Goal: Task Accomplishment & Management: Manage account settings

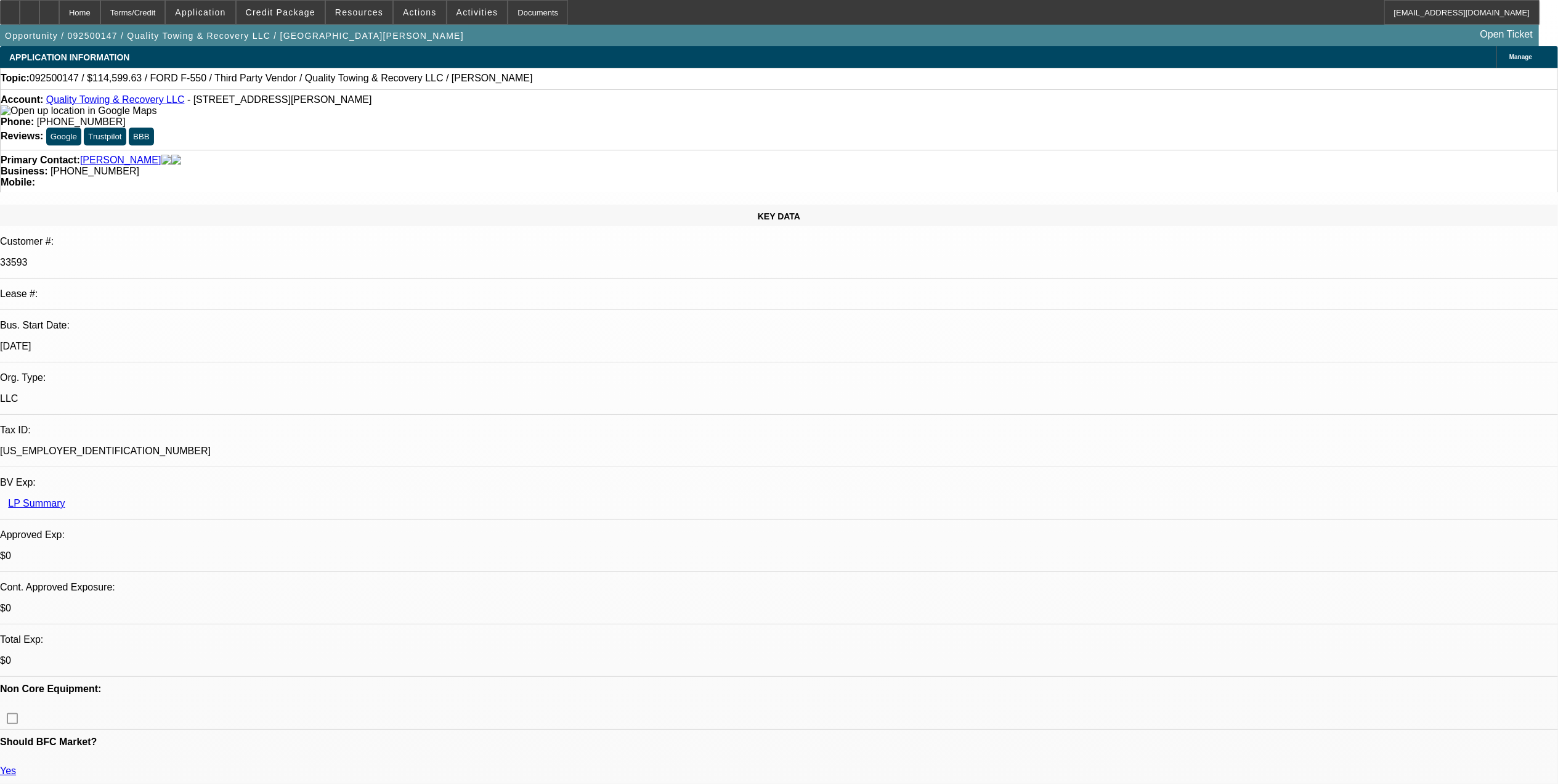
select select "0"
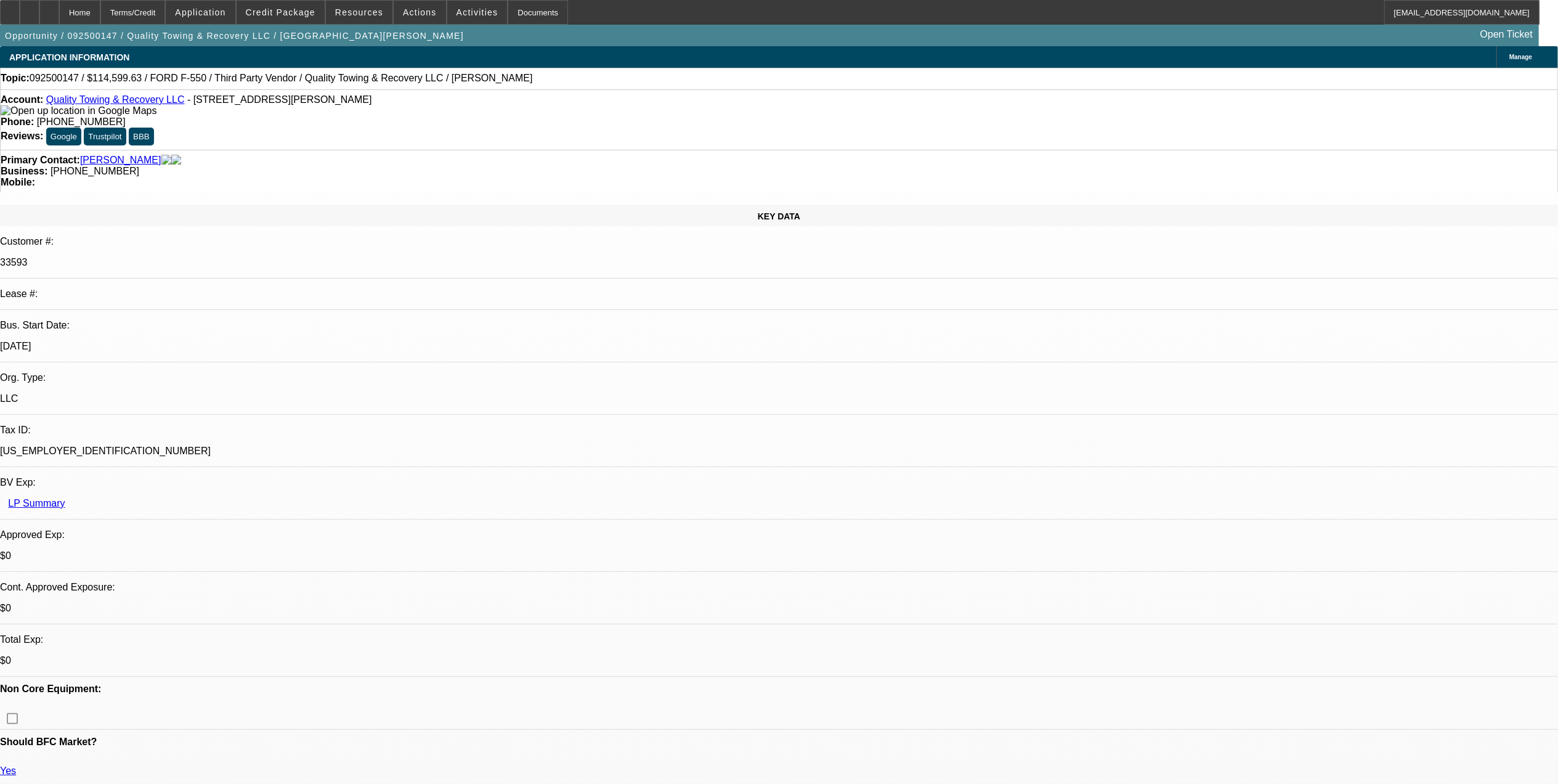
select select "0"
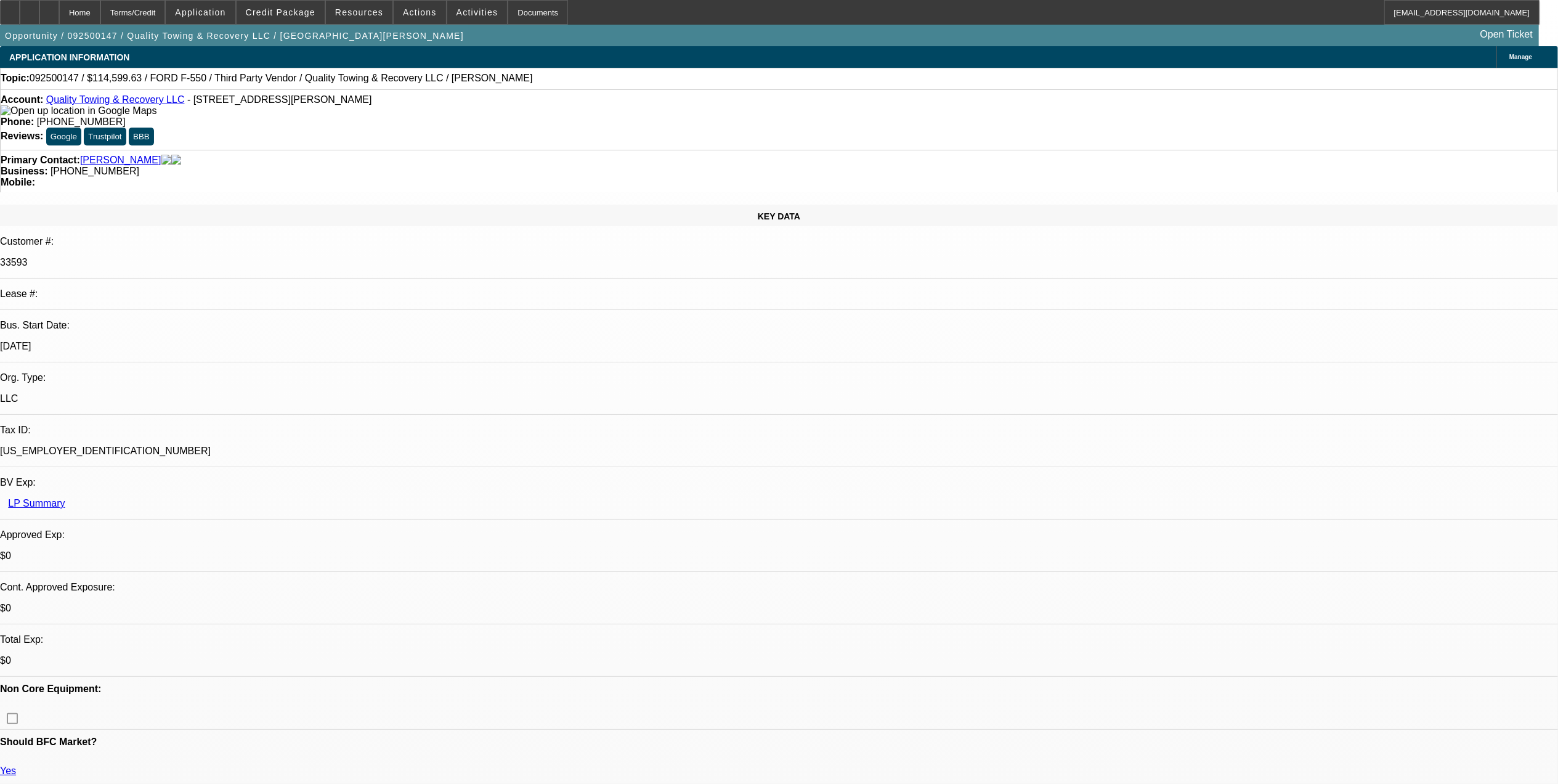
select select "0"
select select "1"
select select "6"
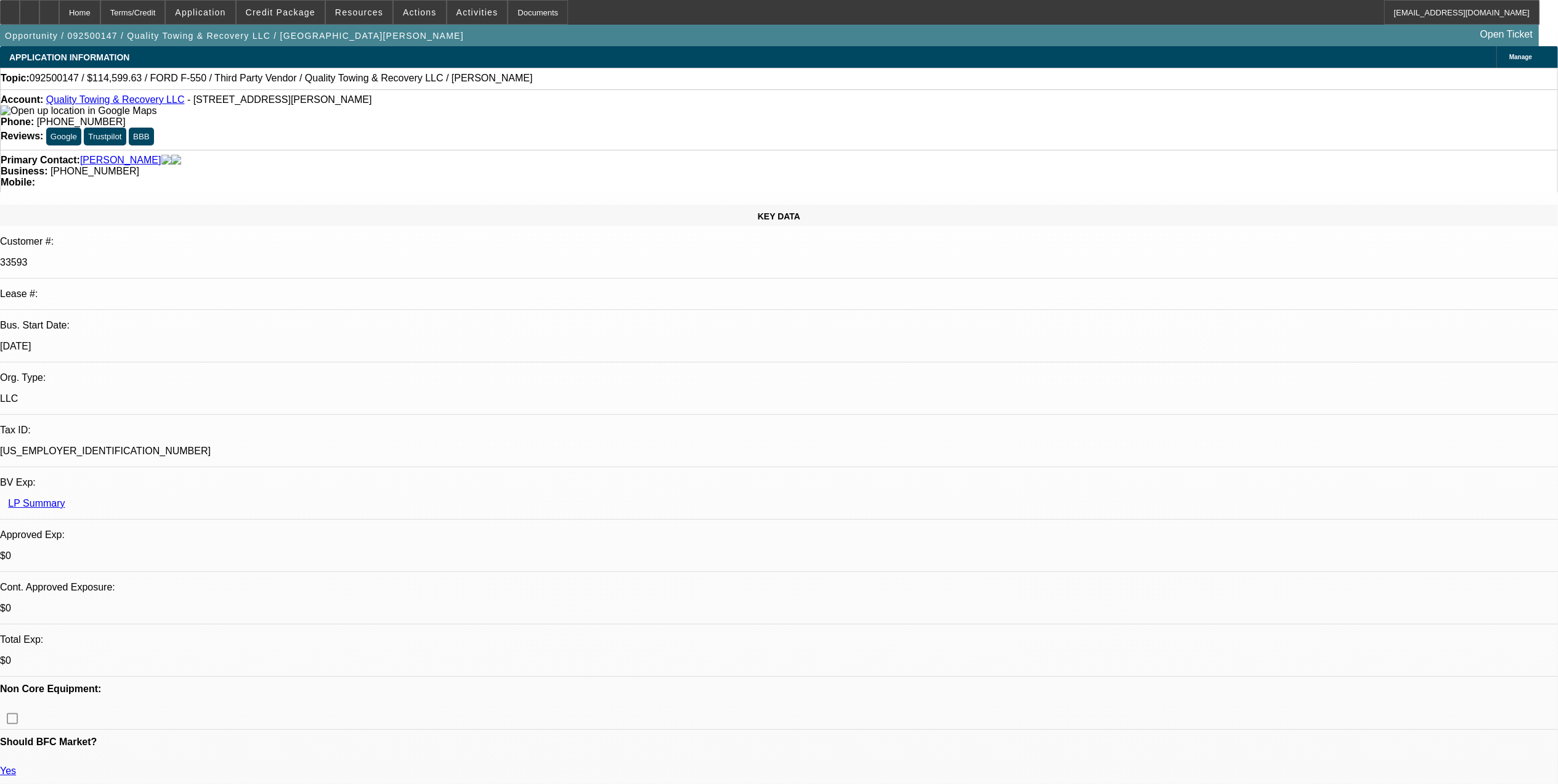
select select "1"
select select "6"
select select "1"
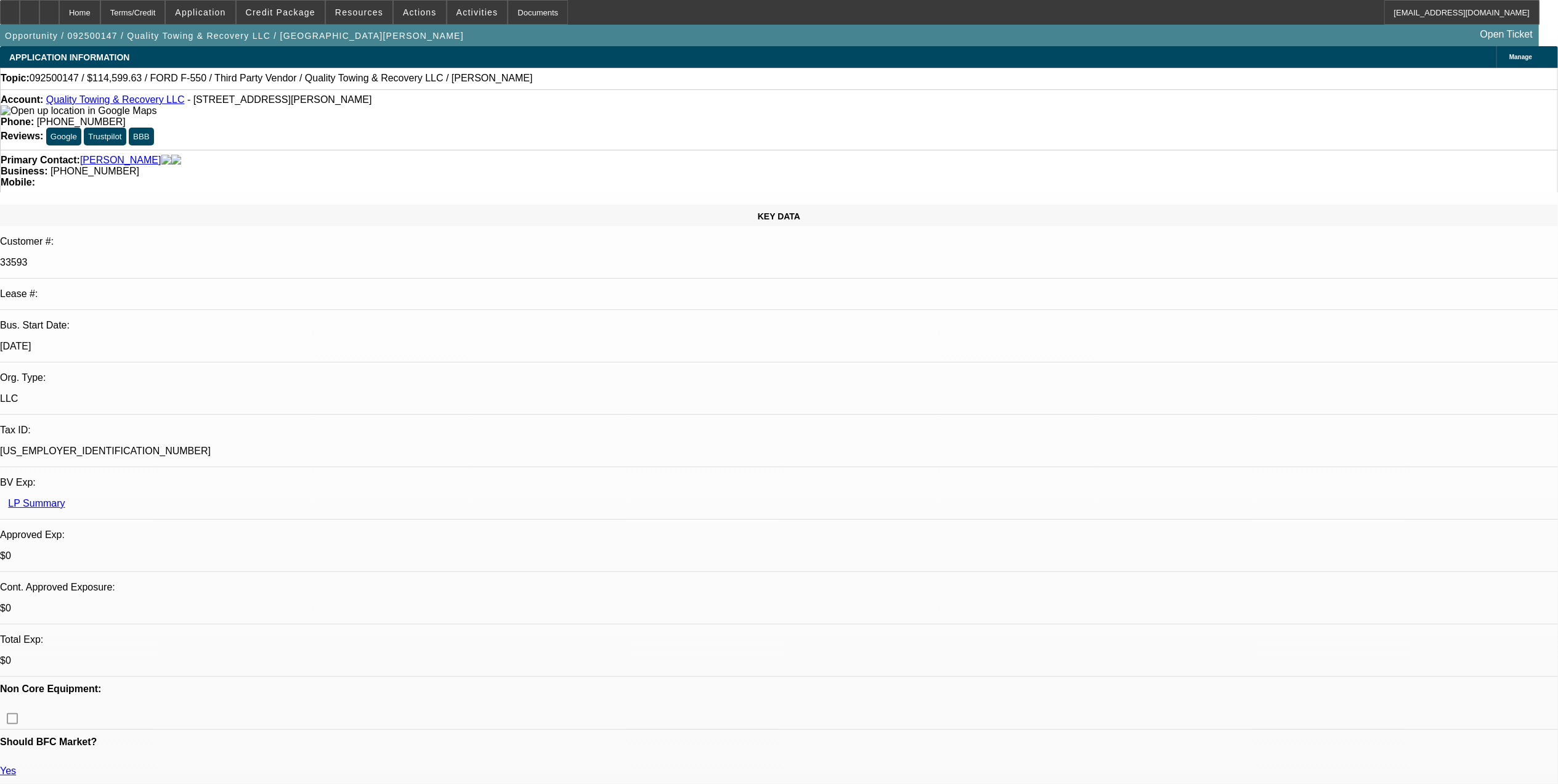
select select "6"
select select "1"
select select "6"
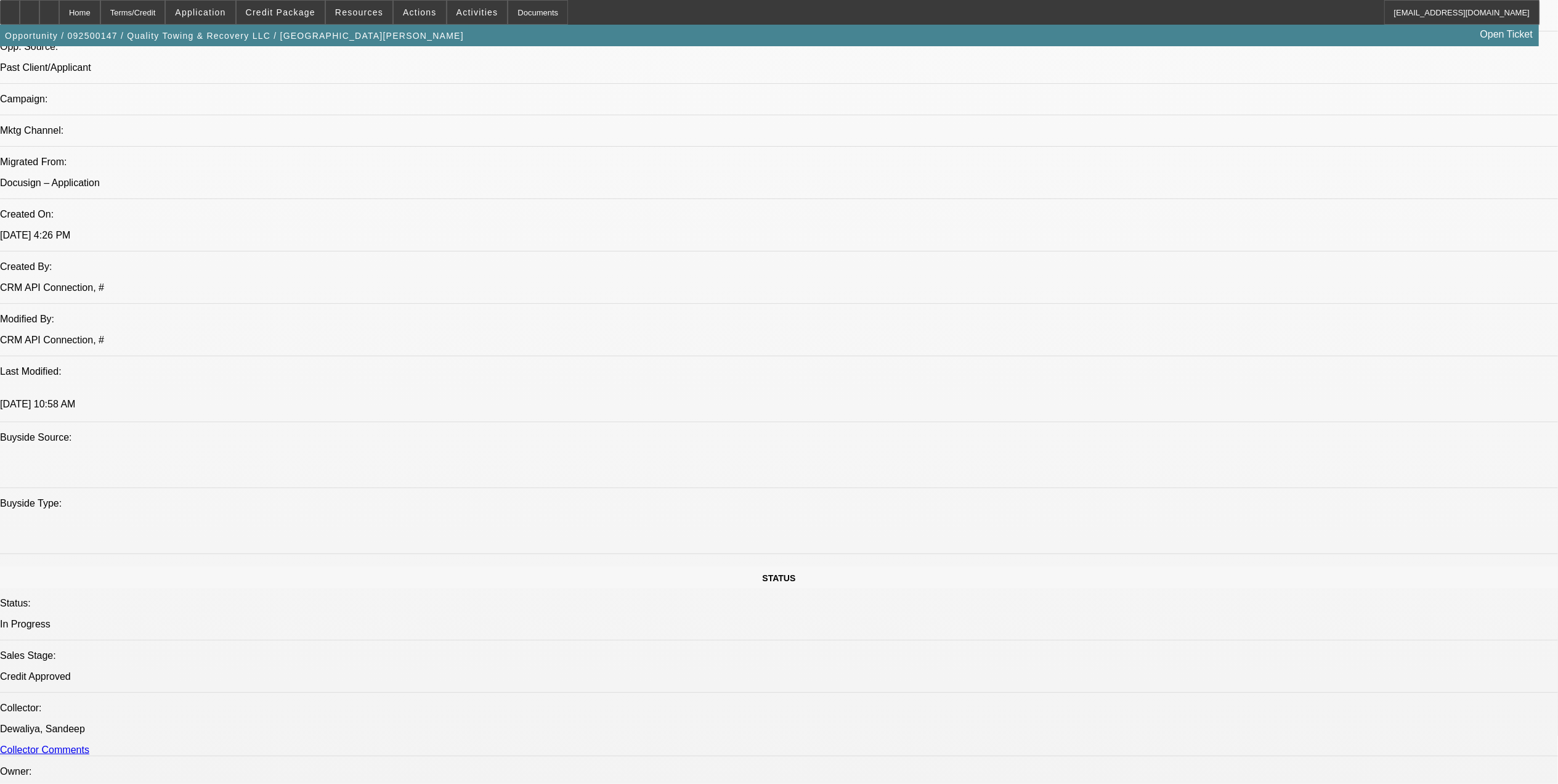
scroll to position [1067, 0]
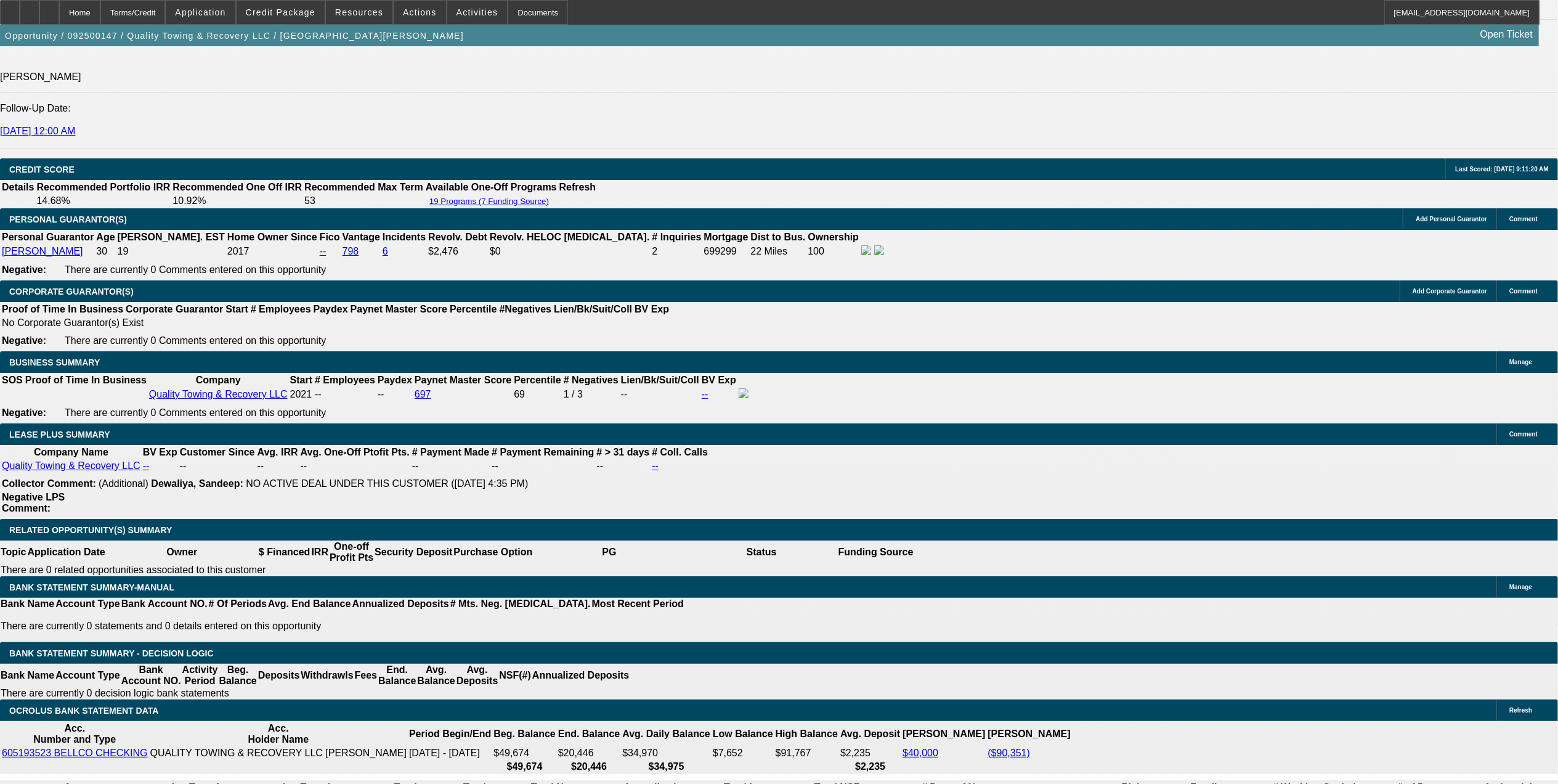
scroll to position [0, 0]
drag, startPoint x: 1152, startPoint y: 194, endPoint x: 1146, endPoint y: 203, distance: 10.8
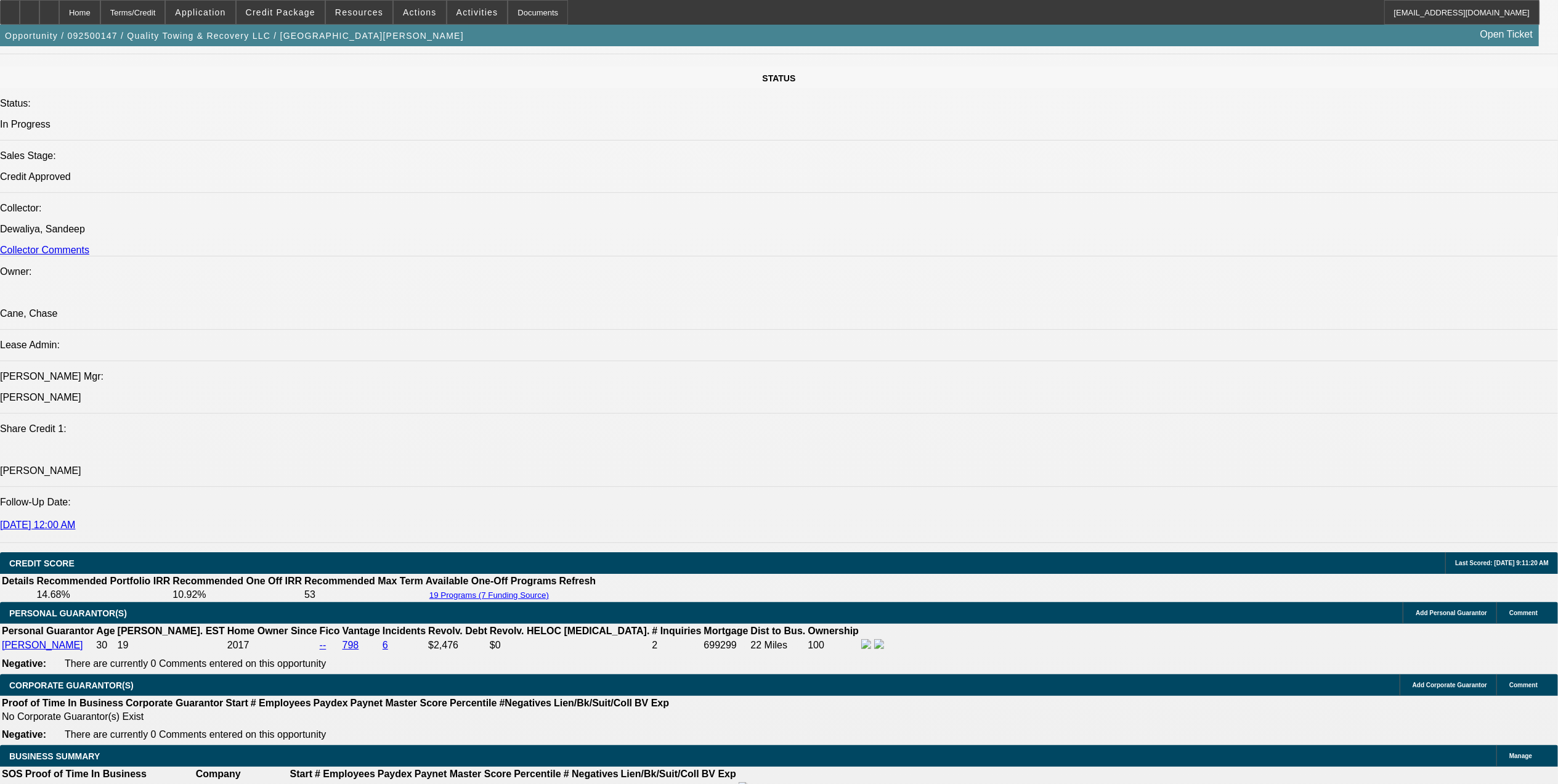
scroll to position [1314, 0]
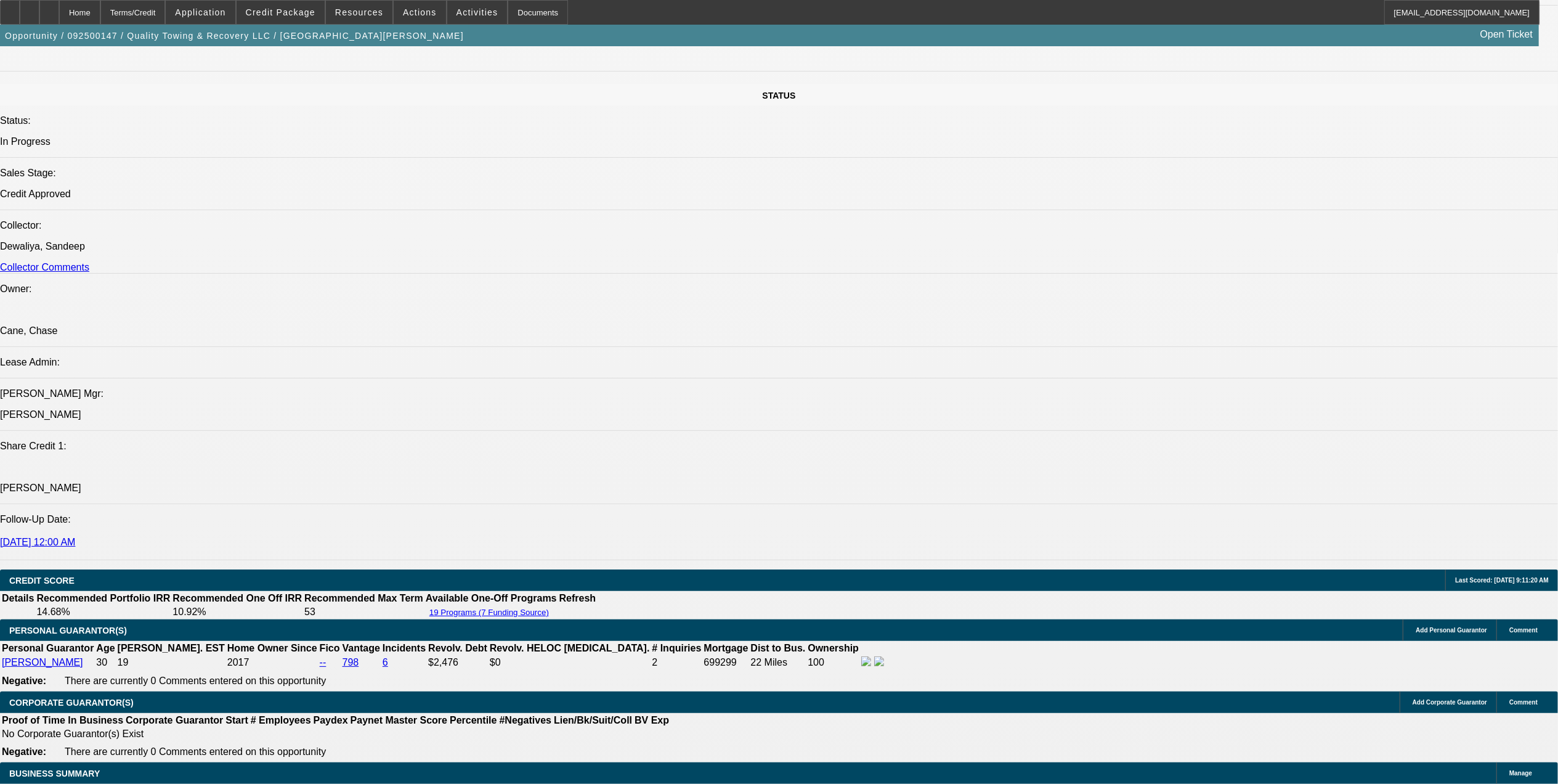
drag, startPoint x: 1268, startPoint y: 178, endPoint x: 1317, endPoint y: 274, distance: 107.8
drag, startPoint x: 1317, startPoint y: 274, endPoint x: 1181, endPoint y: 192, distance: 158.8
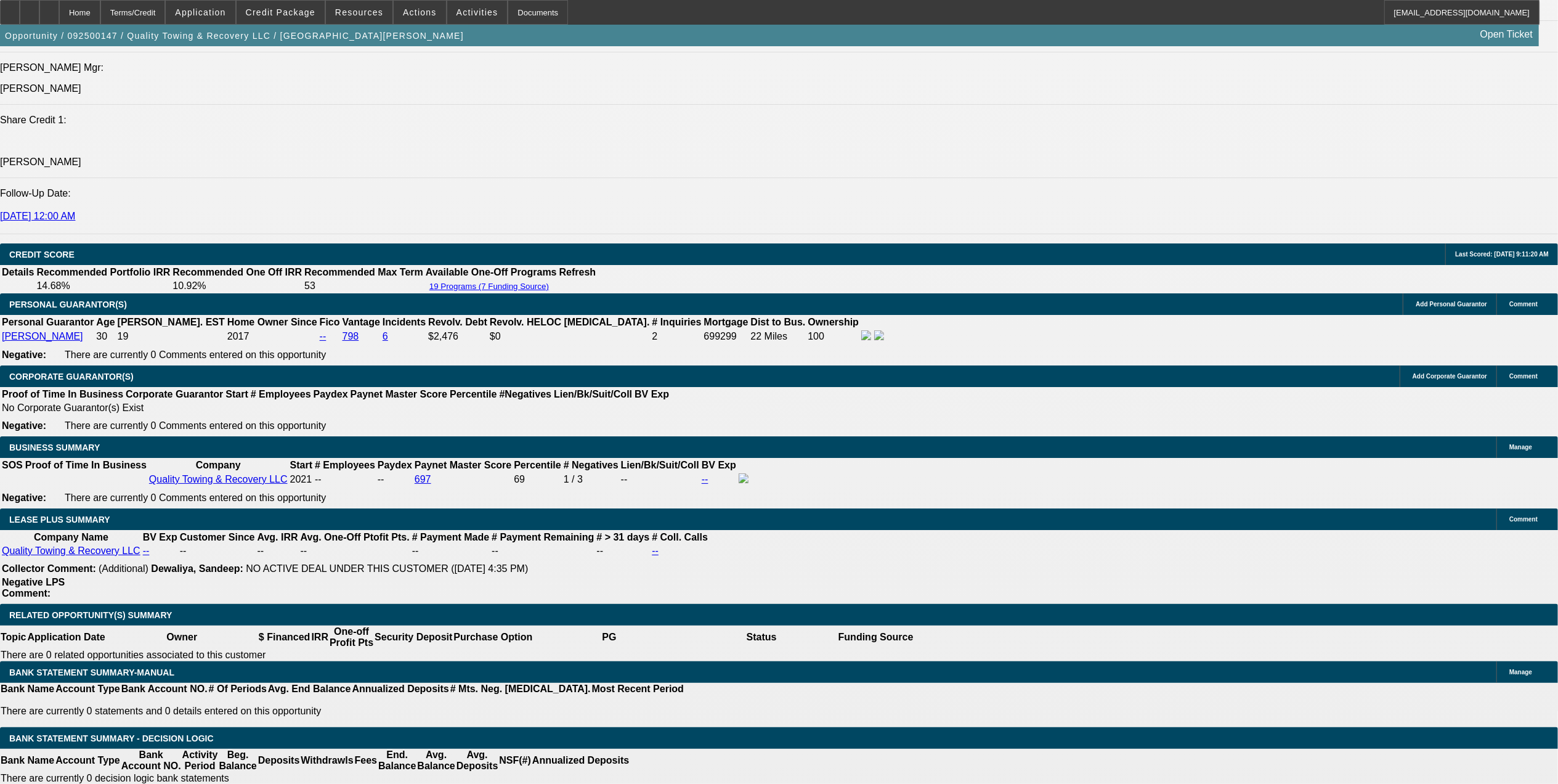
scroll to position [1642, 0]
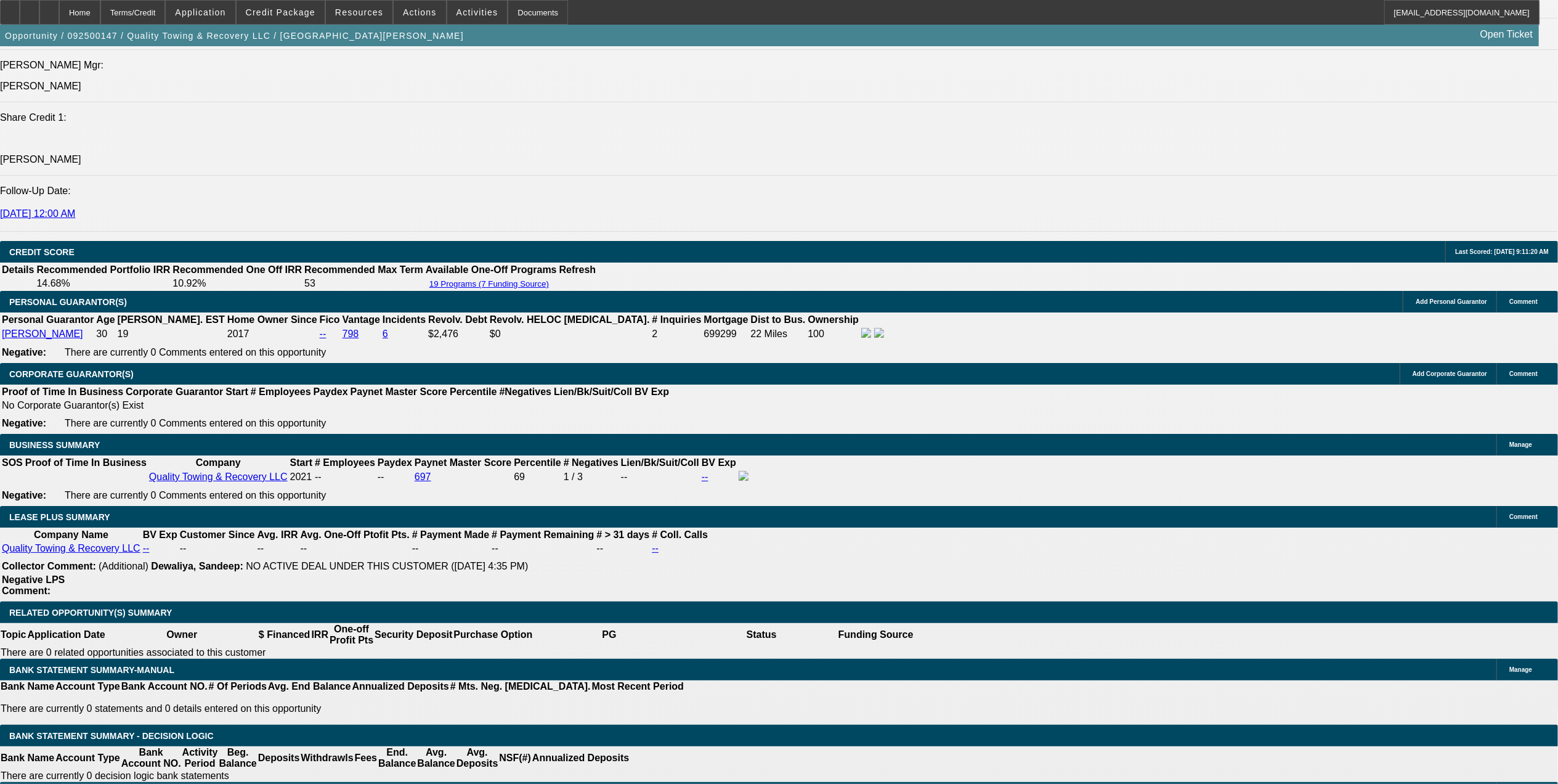
drag, startPoint x: 315, startPoint y: 509, endPoint x: 343, endPoint y: 502, distance: 28.9
copy p "131,150"
click at [59, 7] on div at bounding box center [49, 12] width 20 height 24
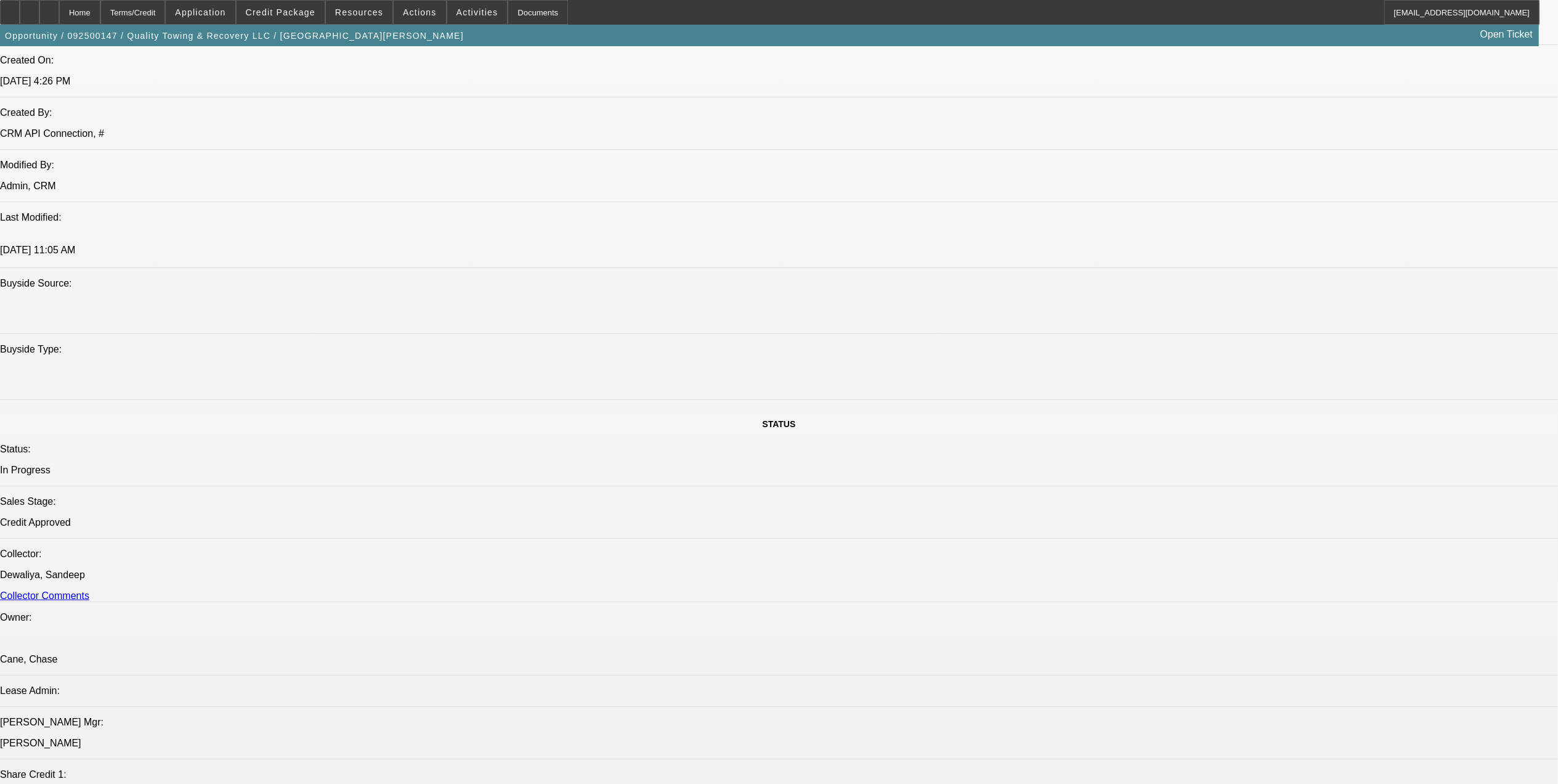
select select "0"
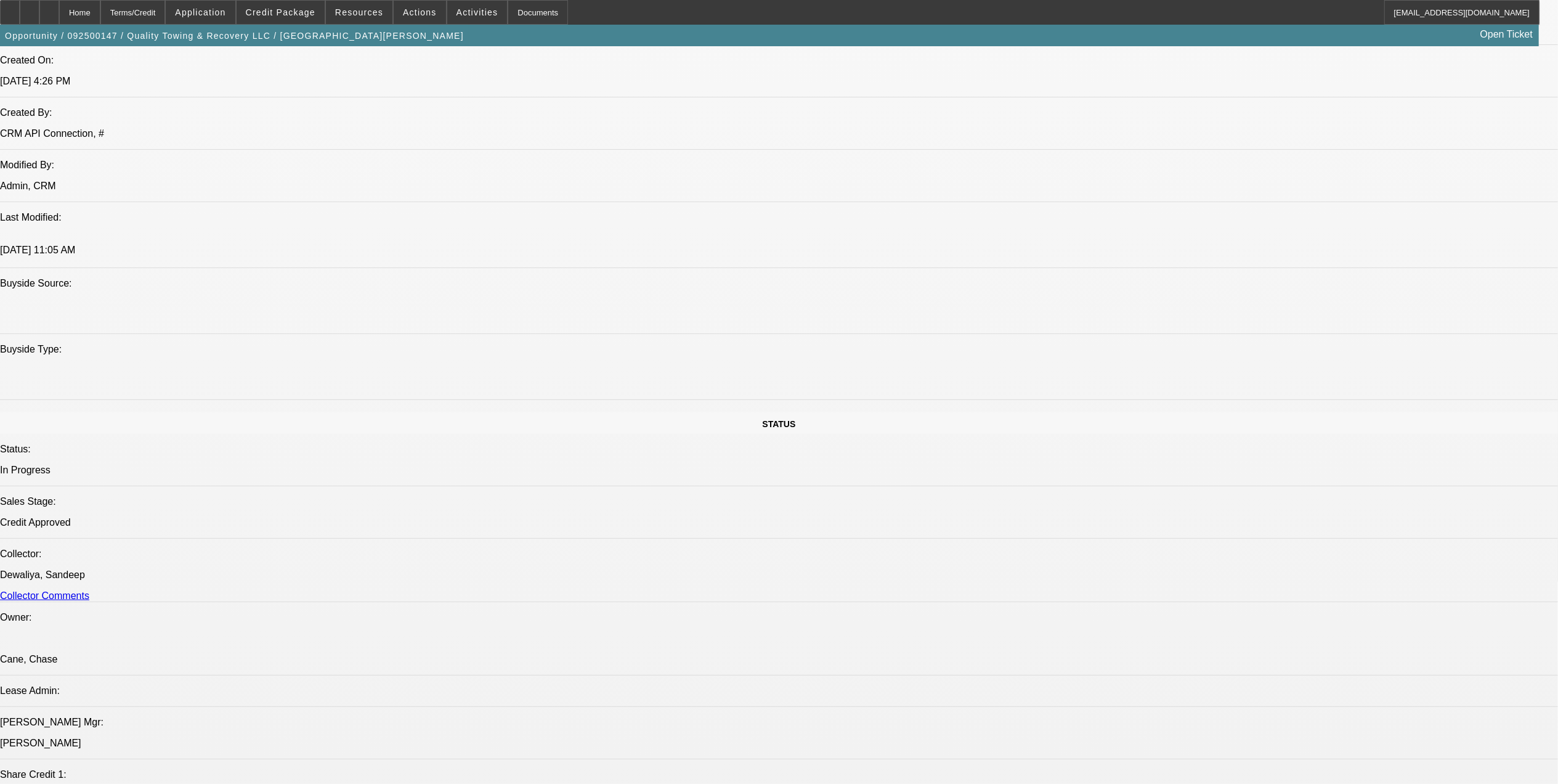
select select "0"
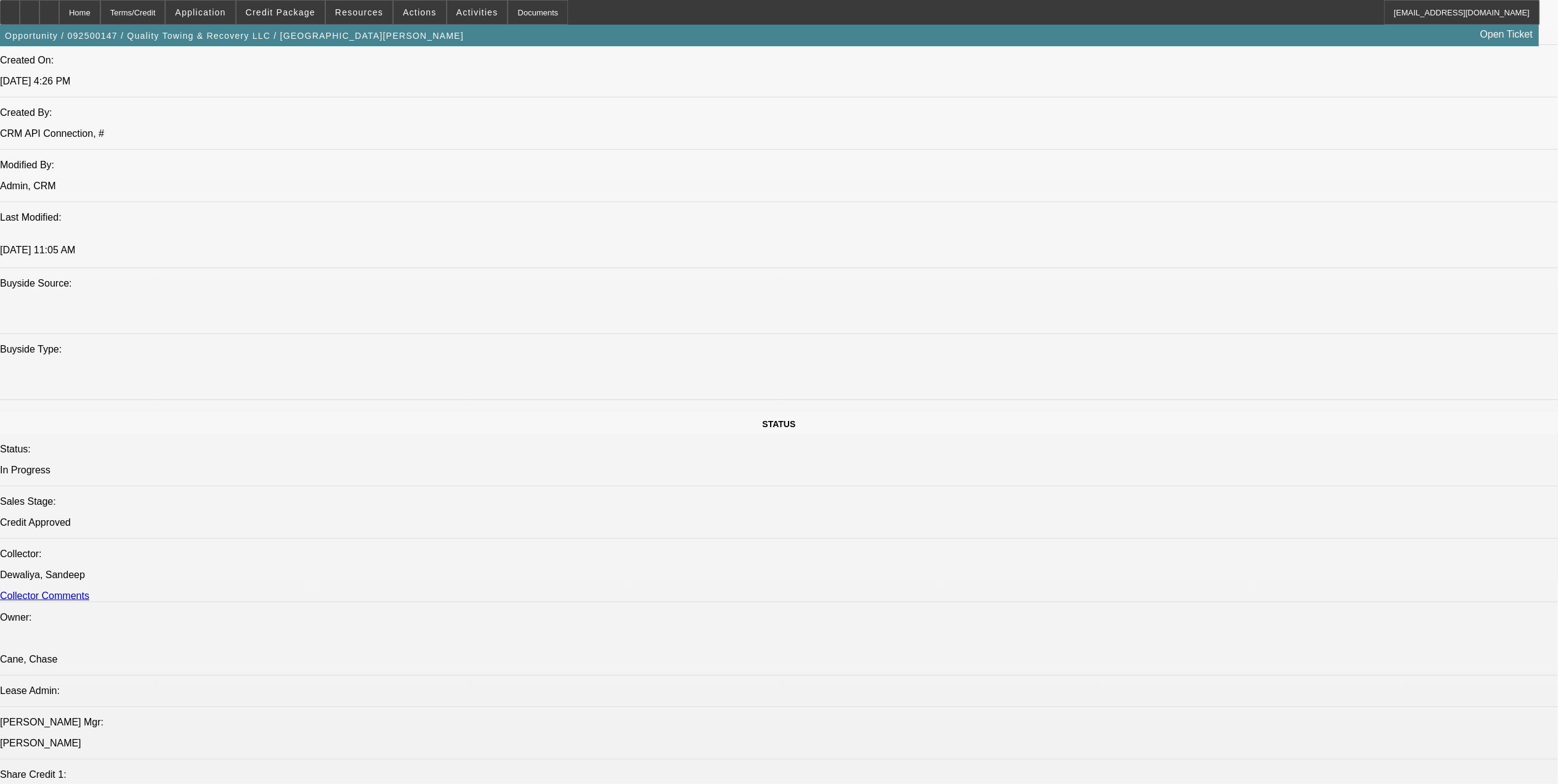
select select "0"
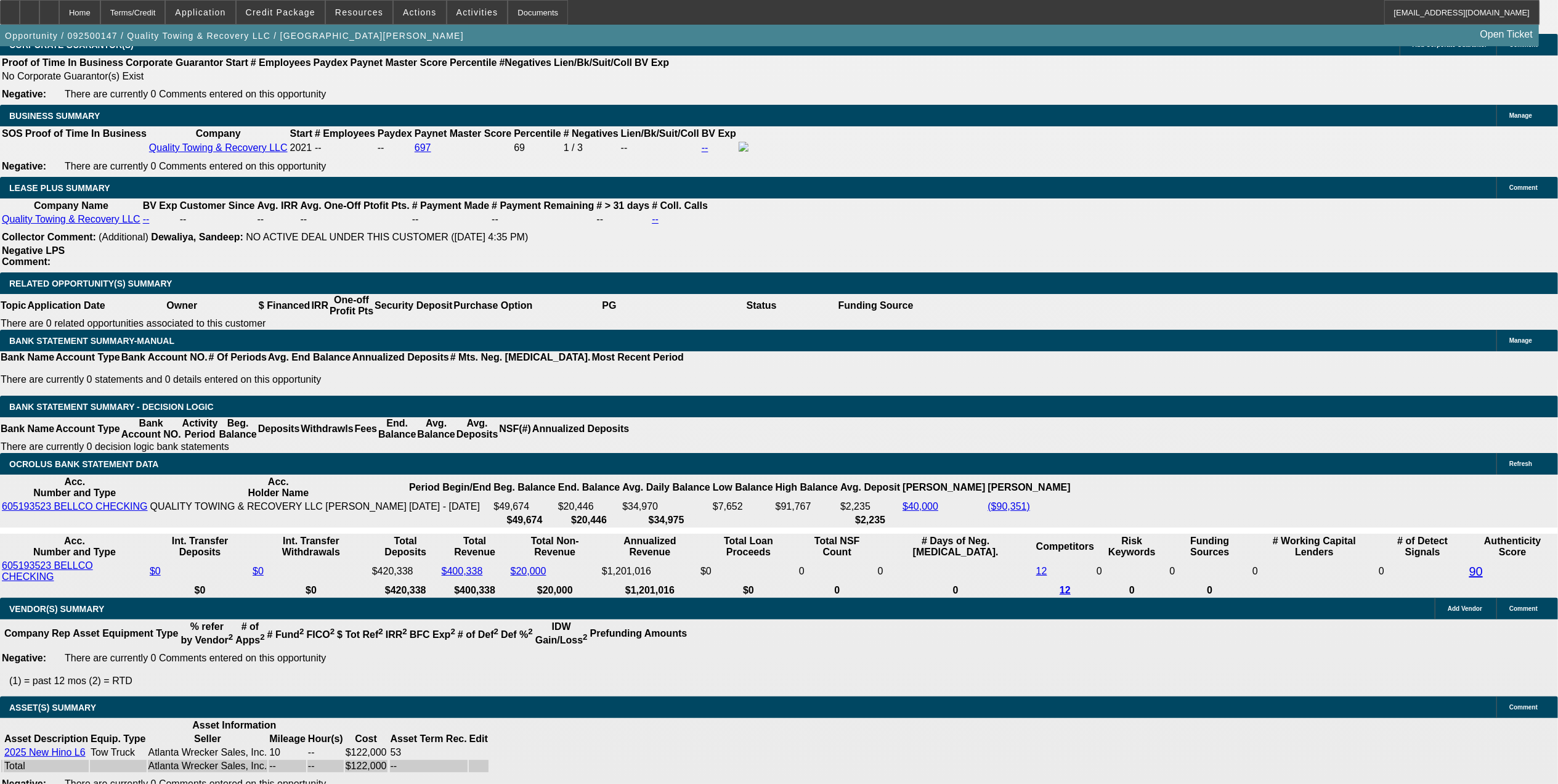
select select "1"
select select "6"
select select "1"
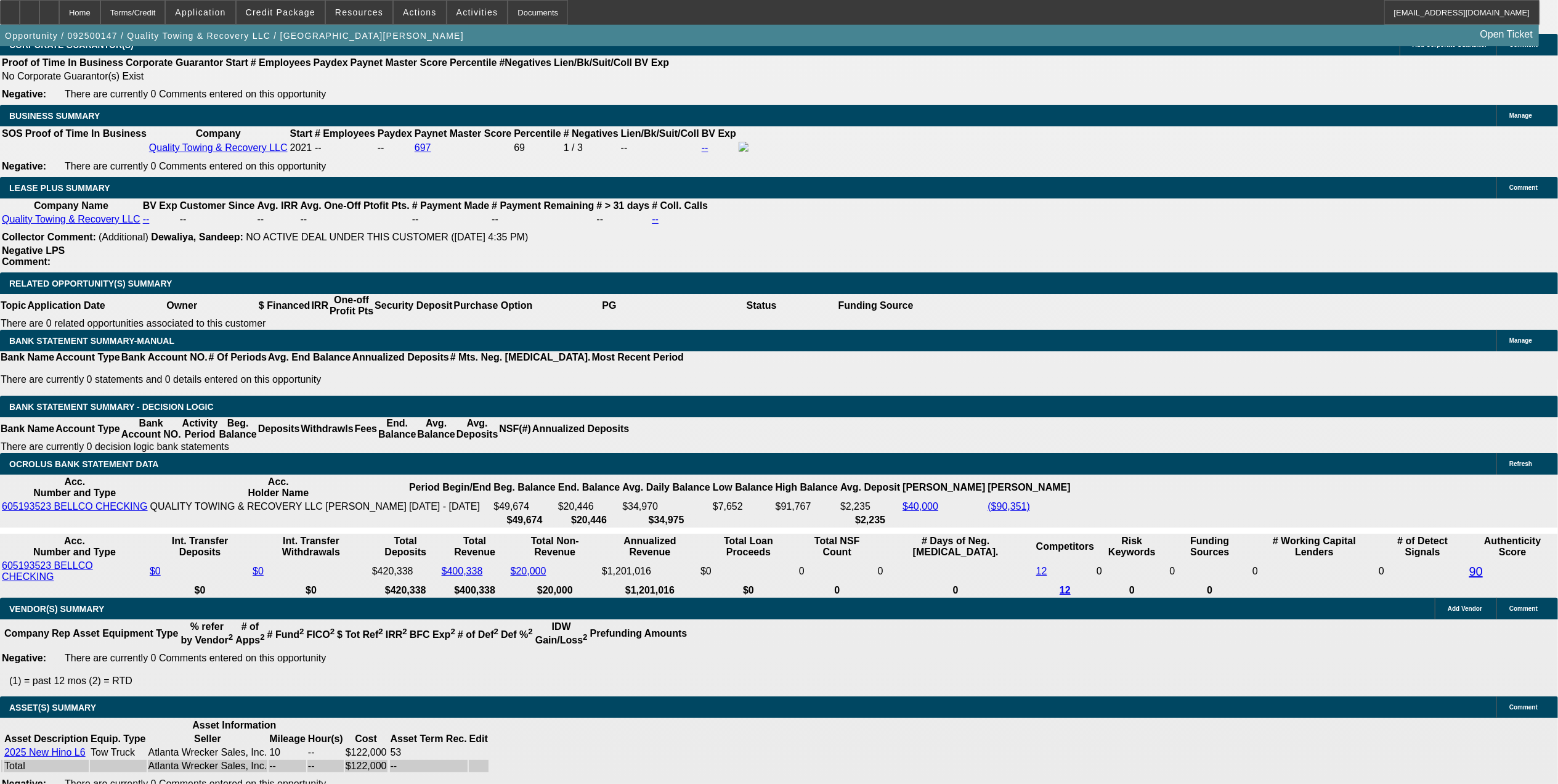
select select "6"
select select "1"
select select "6"
select select "1"
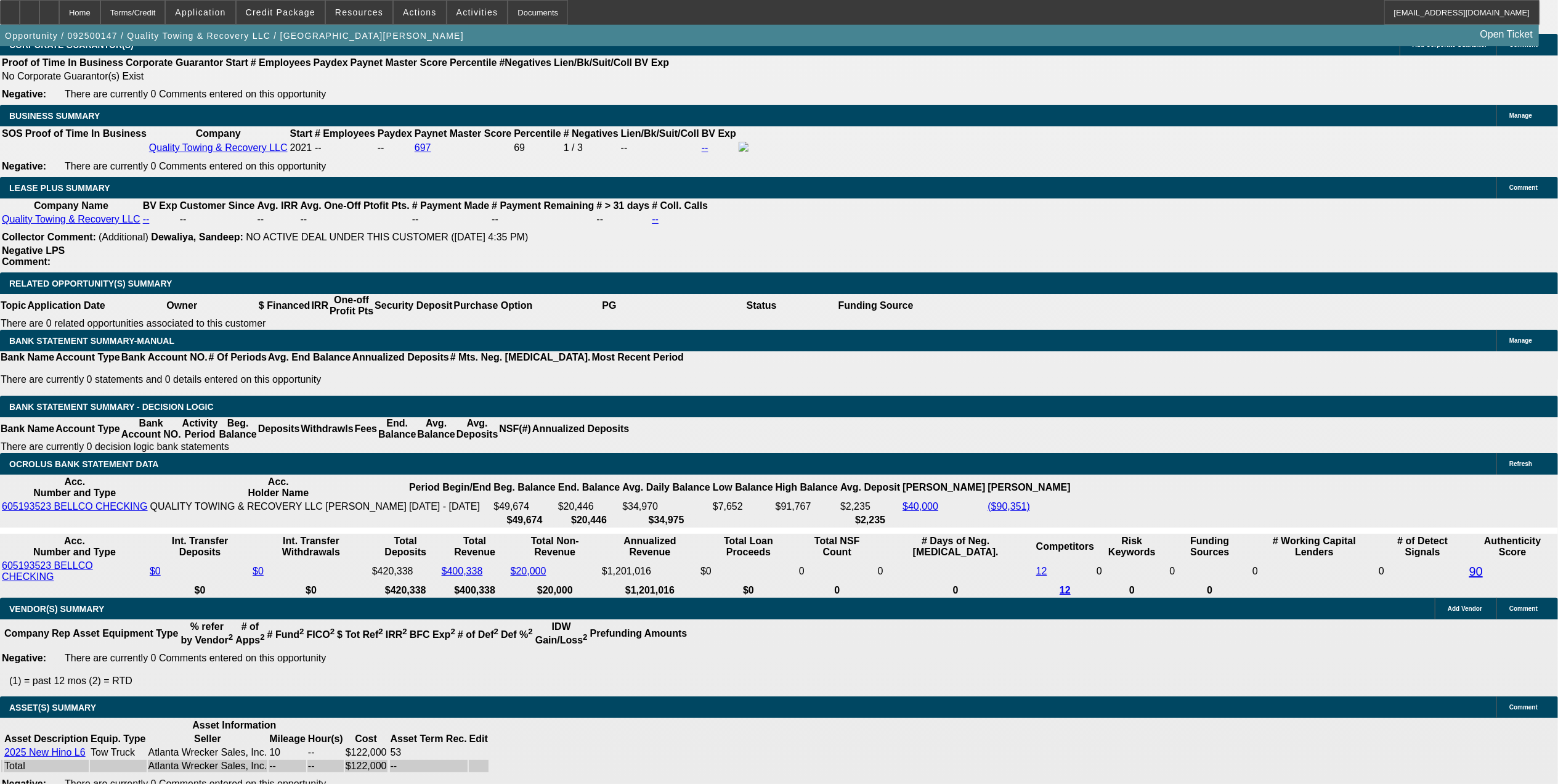
select select "1"
select select "6"
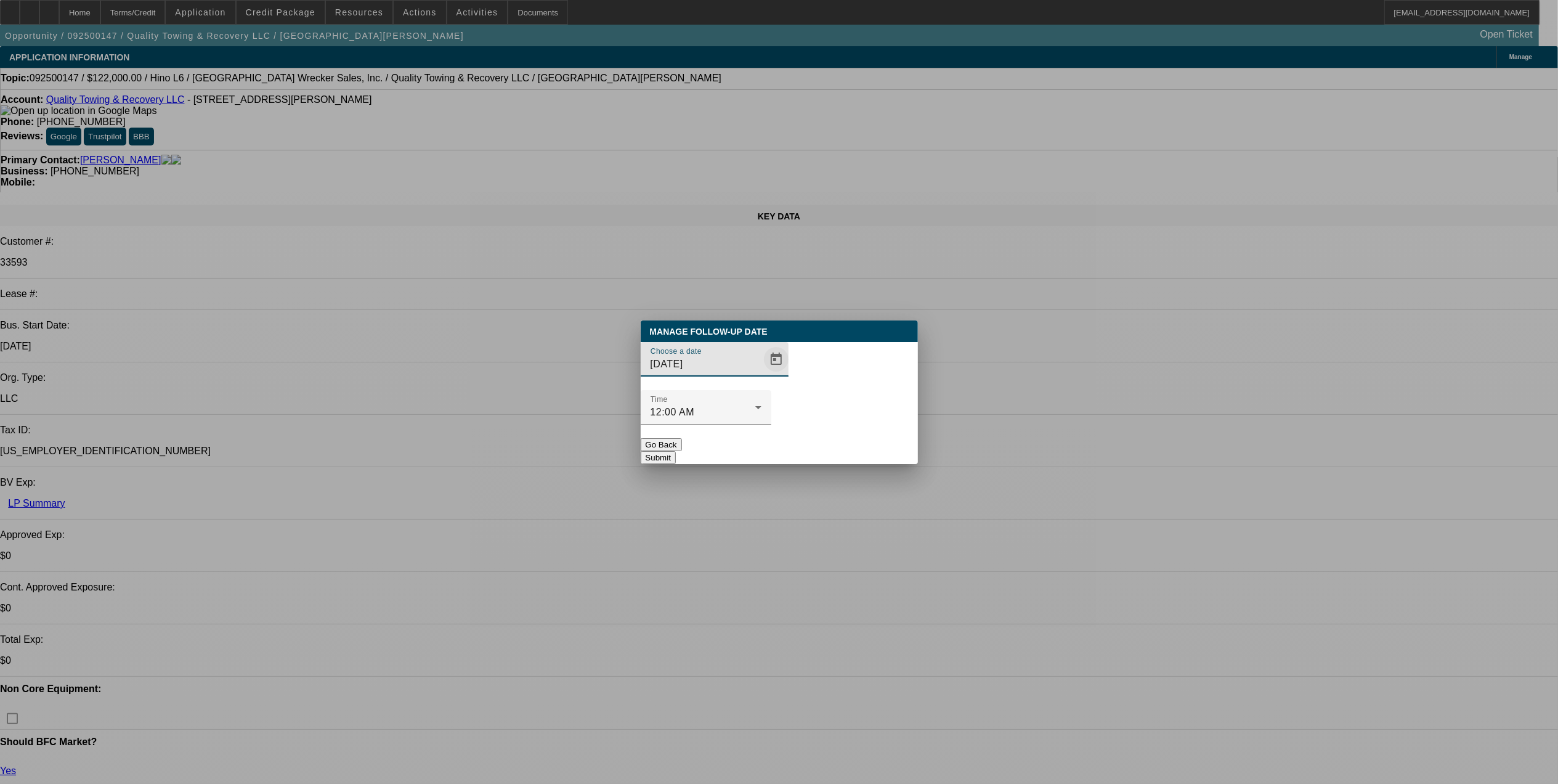
click at [762, 374] on span "Open calendar" at bounding box center [777, 359] width 30 height 30
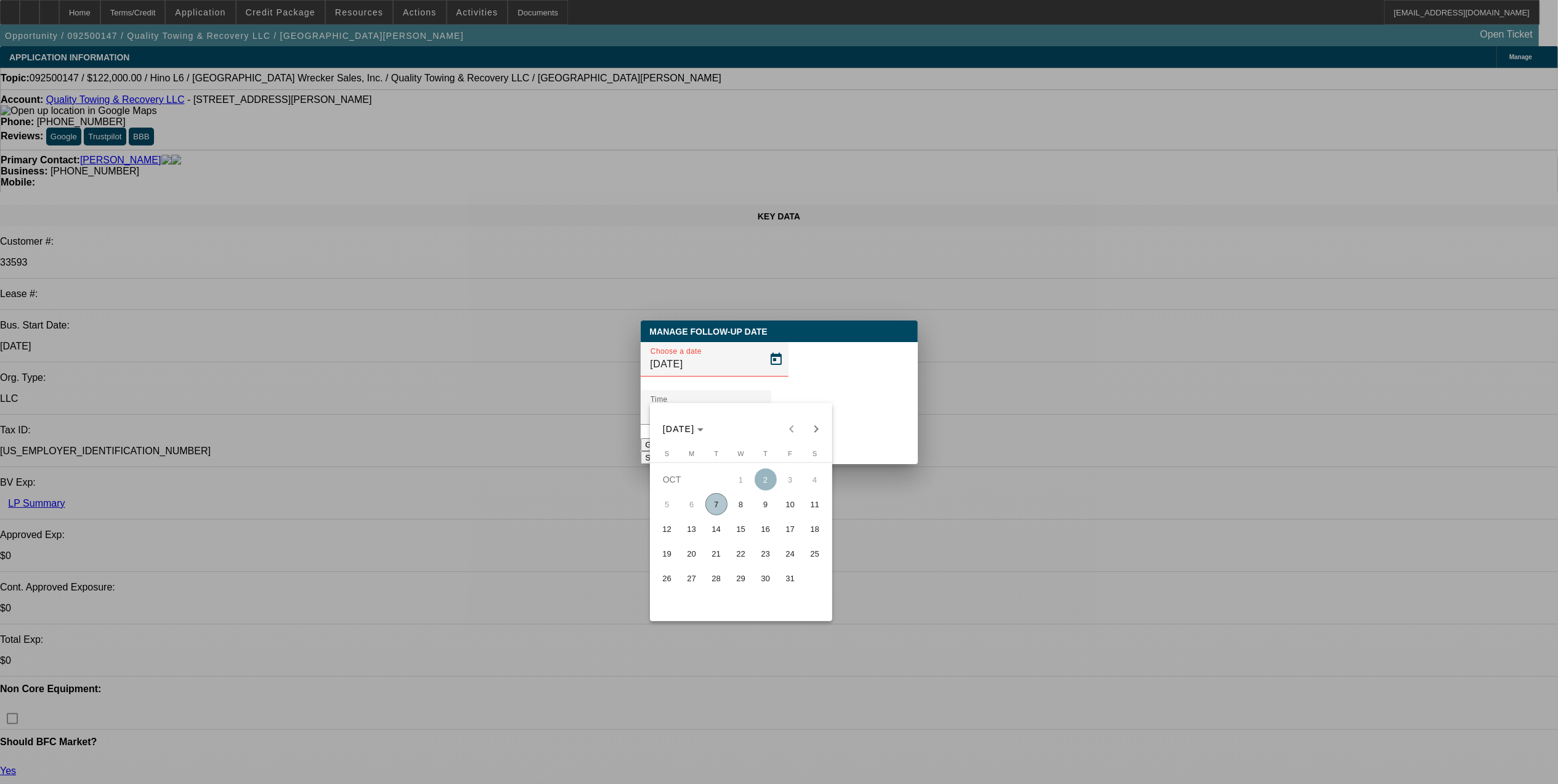
click at [769, 499] on span "9" at bounding box center [766, 504] width 22 height 22
type input "10/9/2025"
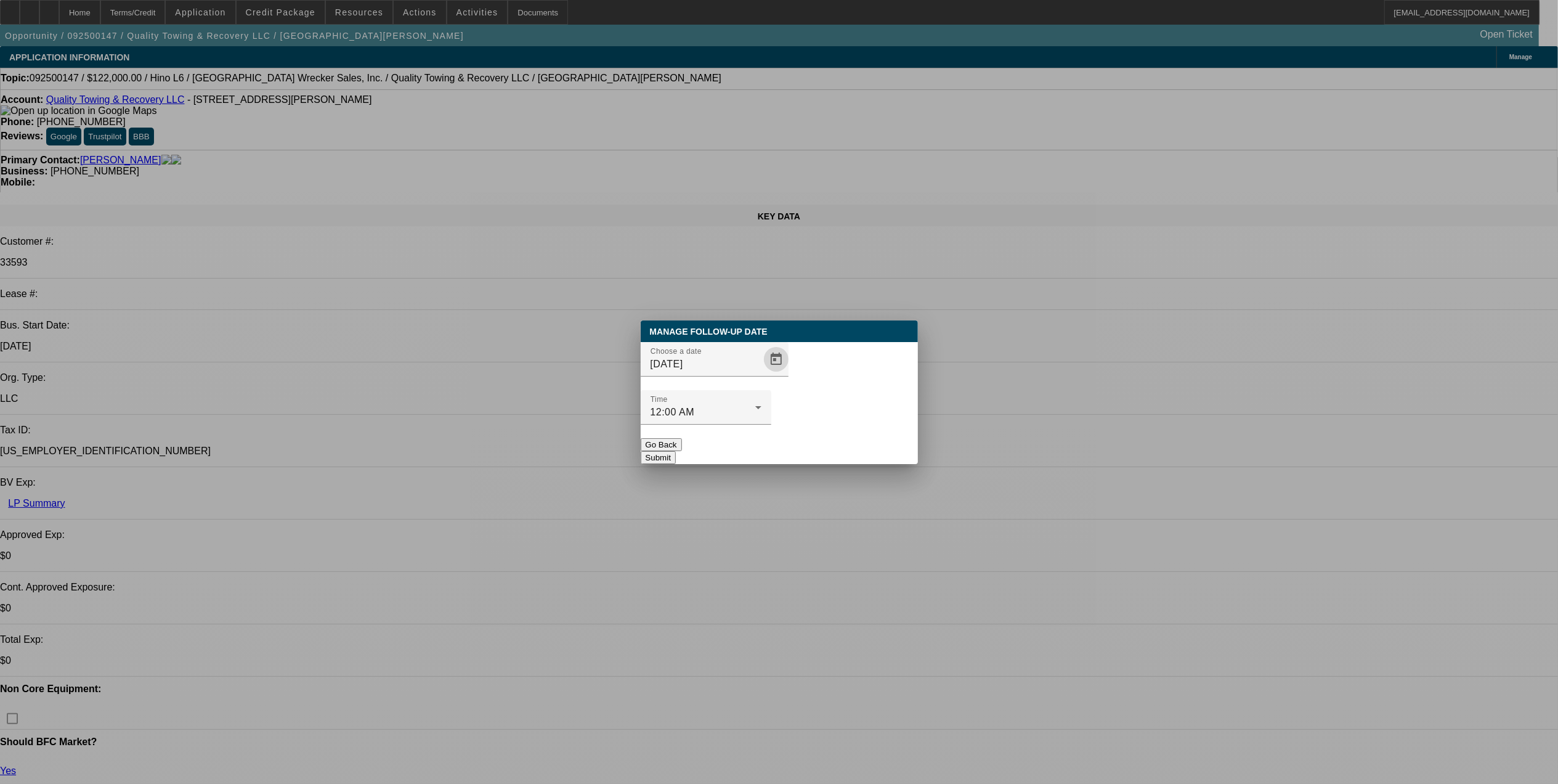
click at [676, 451] on button "Submit" at bounding box center [659, 457] width 36 height 13
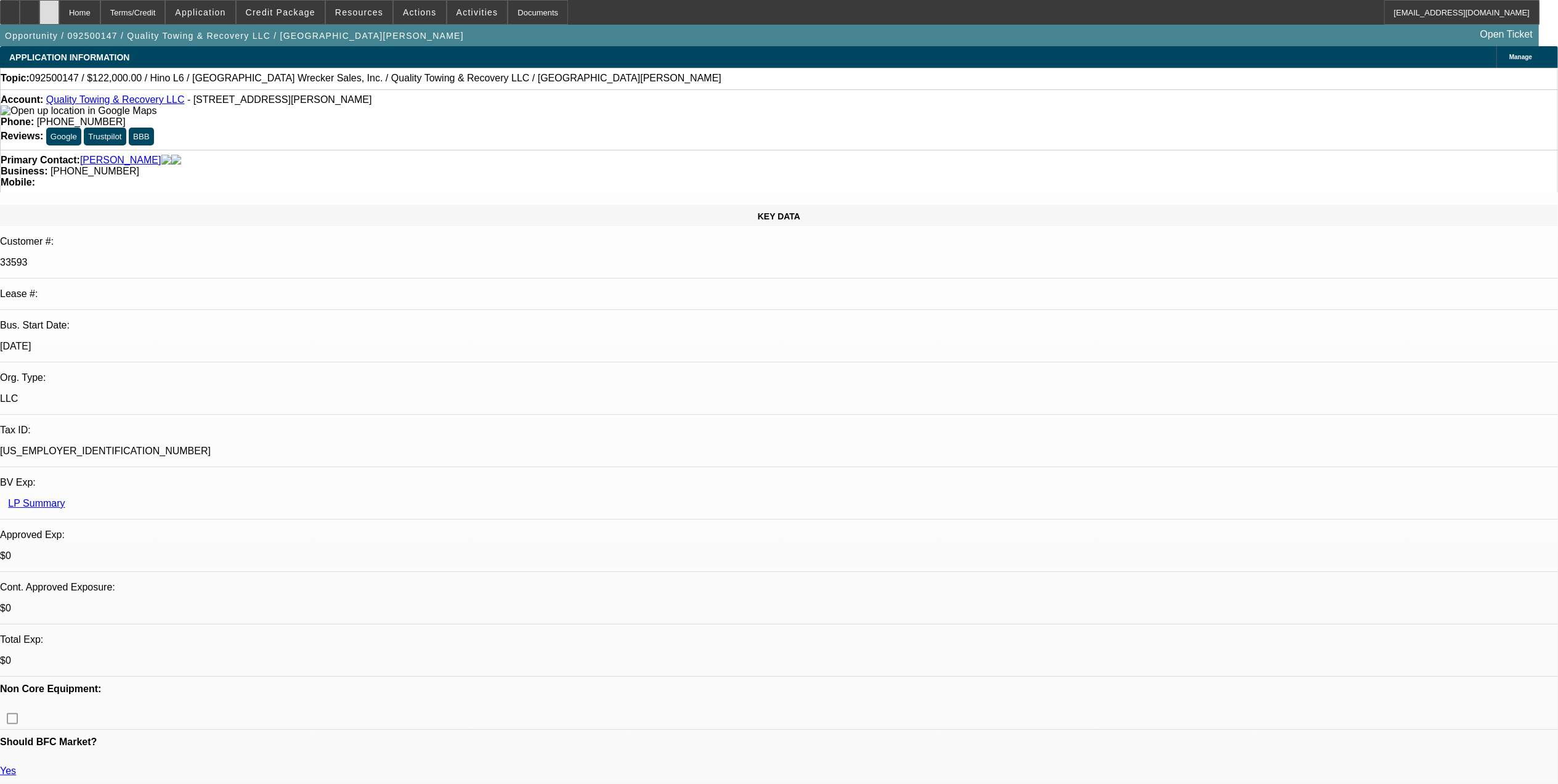
click at [59, 18] on div at bounding box center [49, 12] width 20 height 24
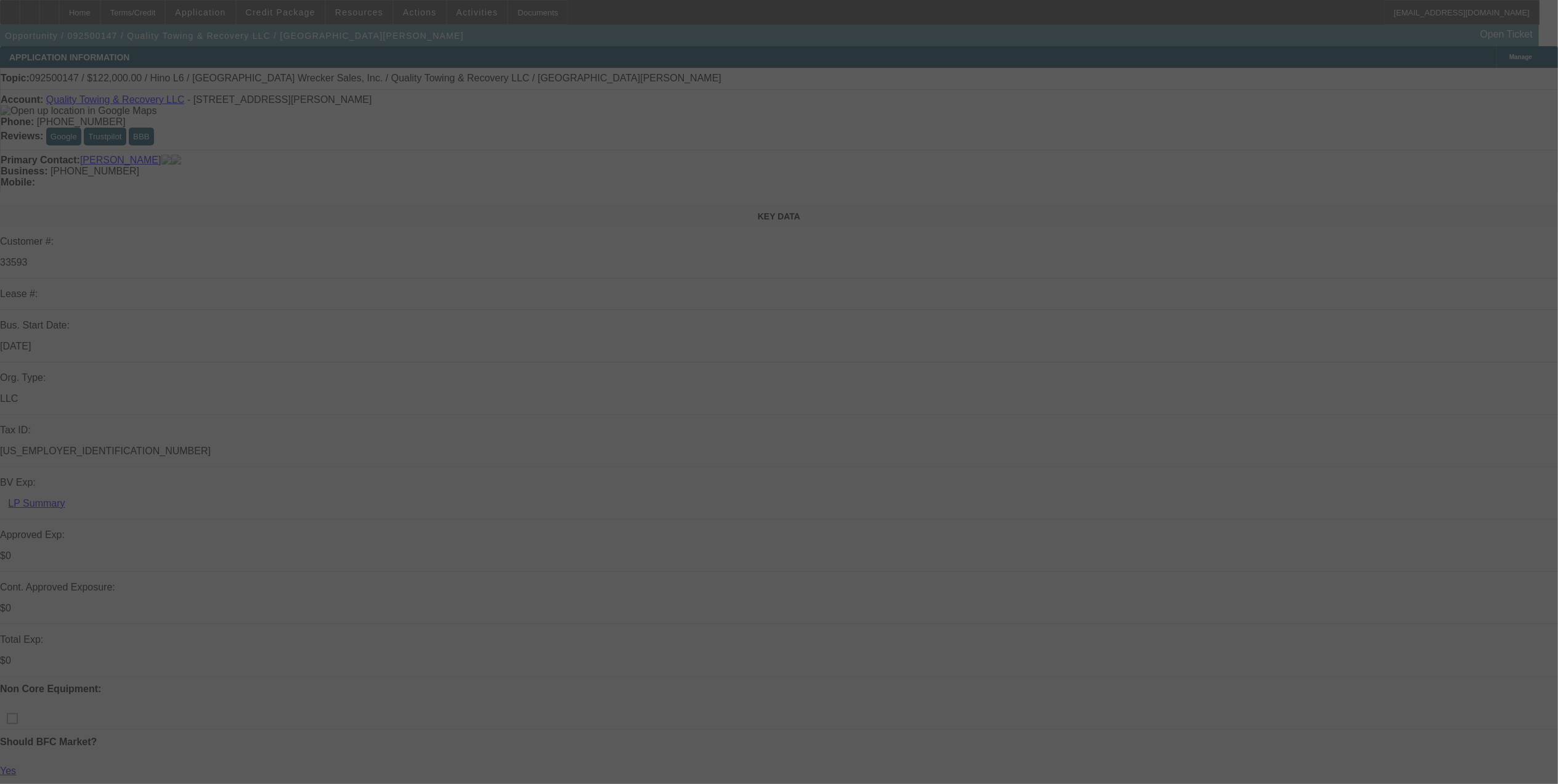
select select "0"
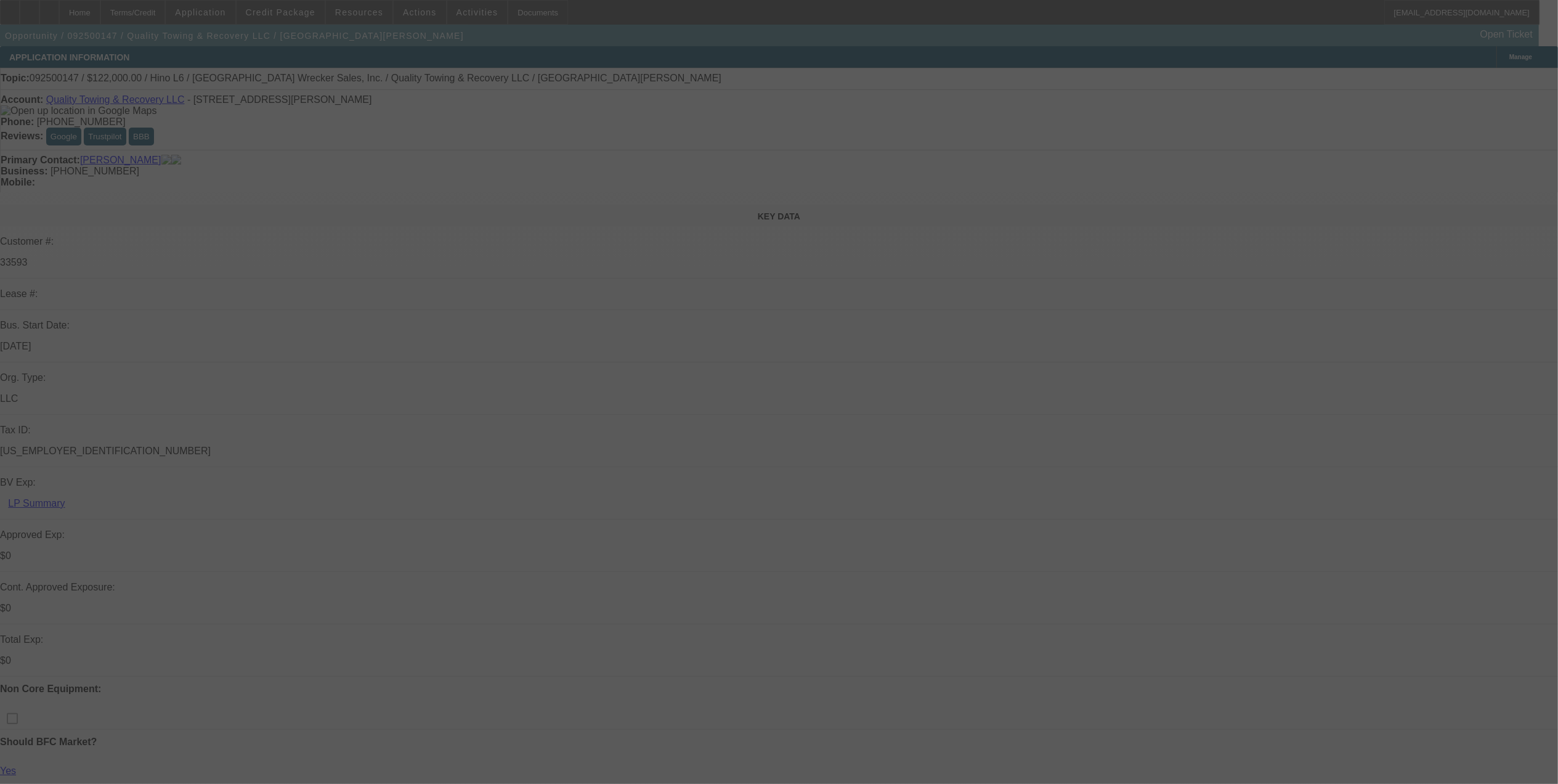
select select "0"
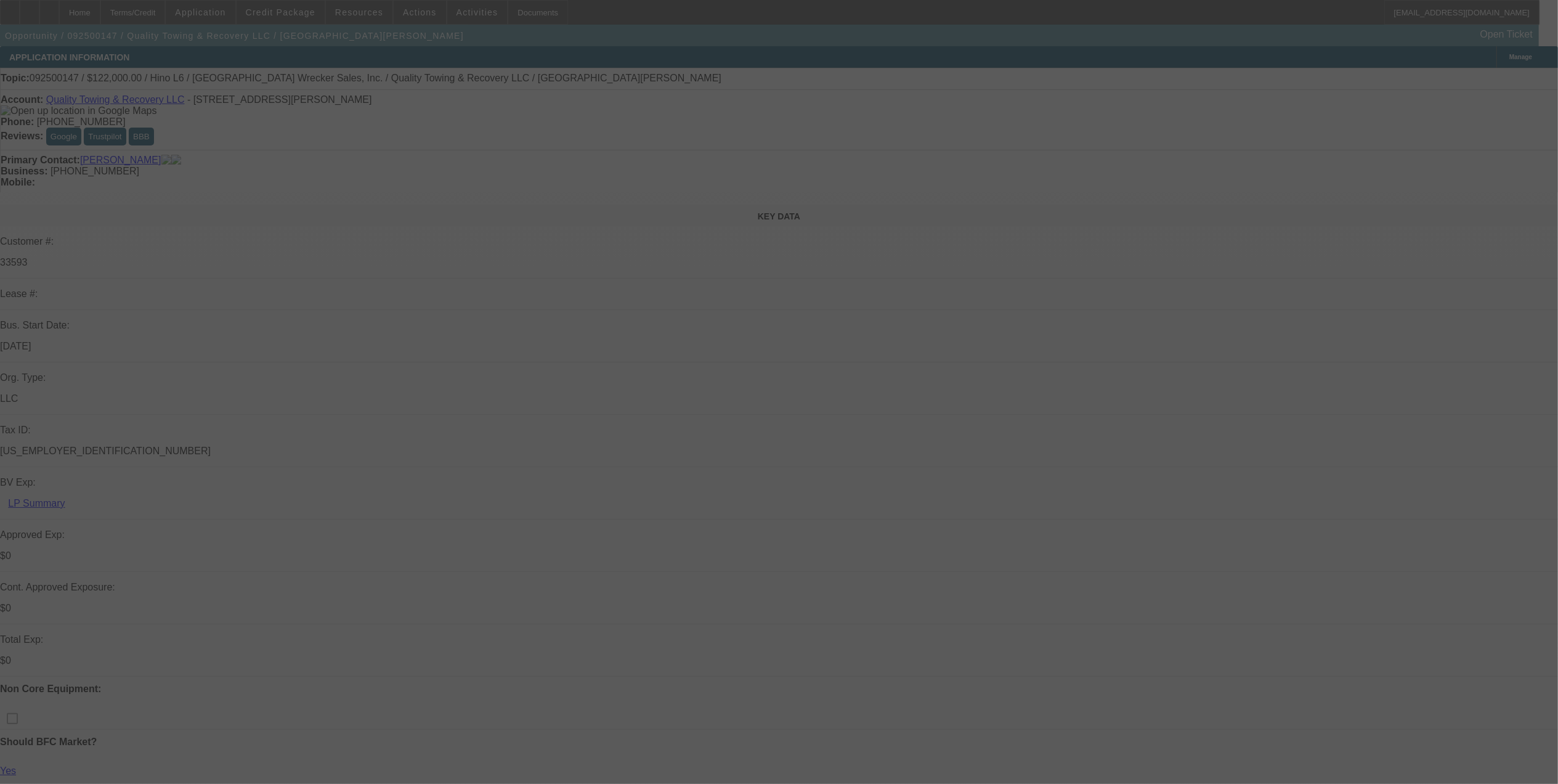
select select "0"
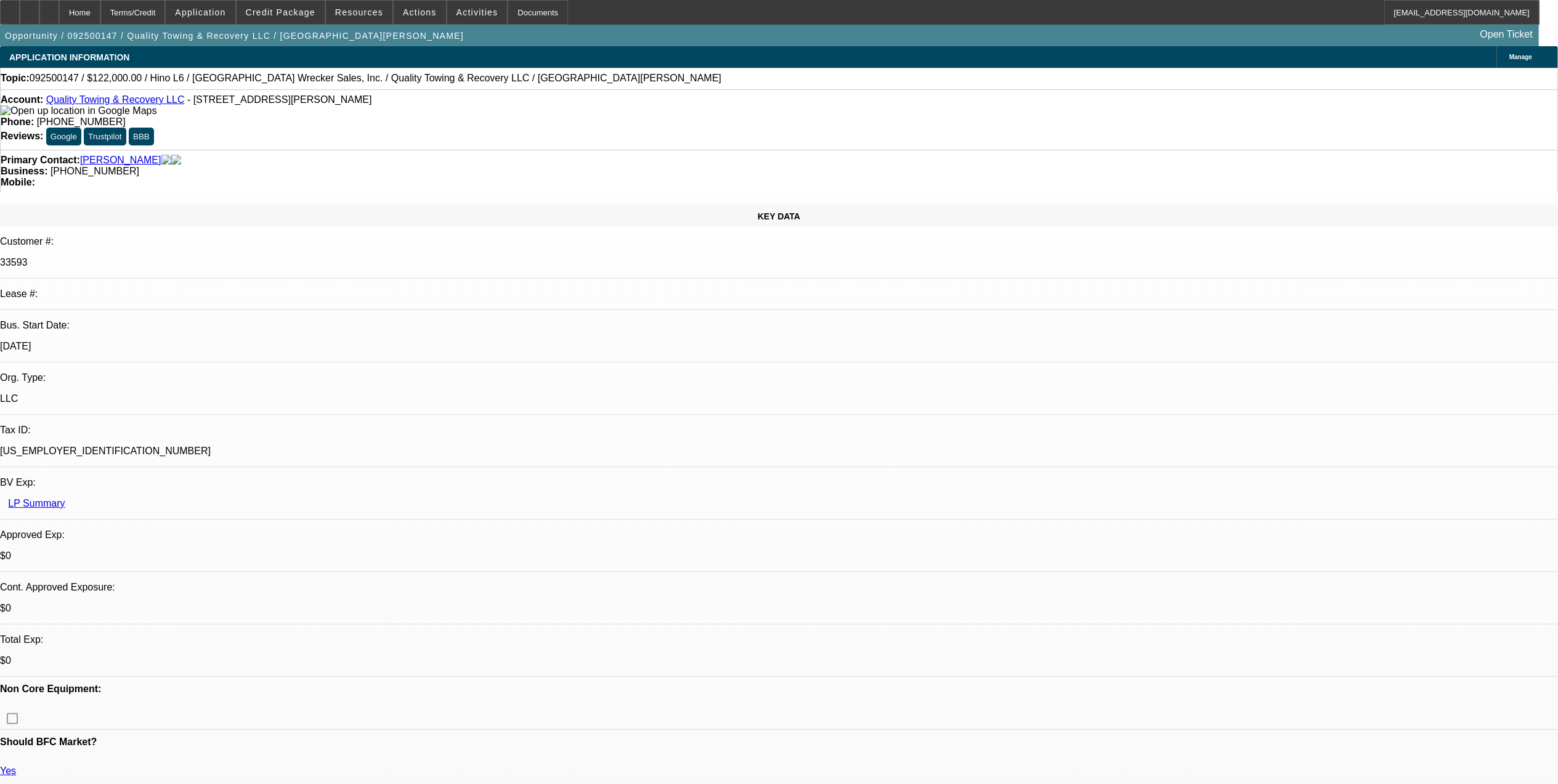
select select "1"
select select "6"
select select "1"
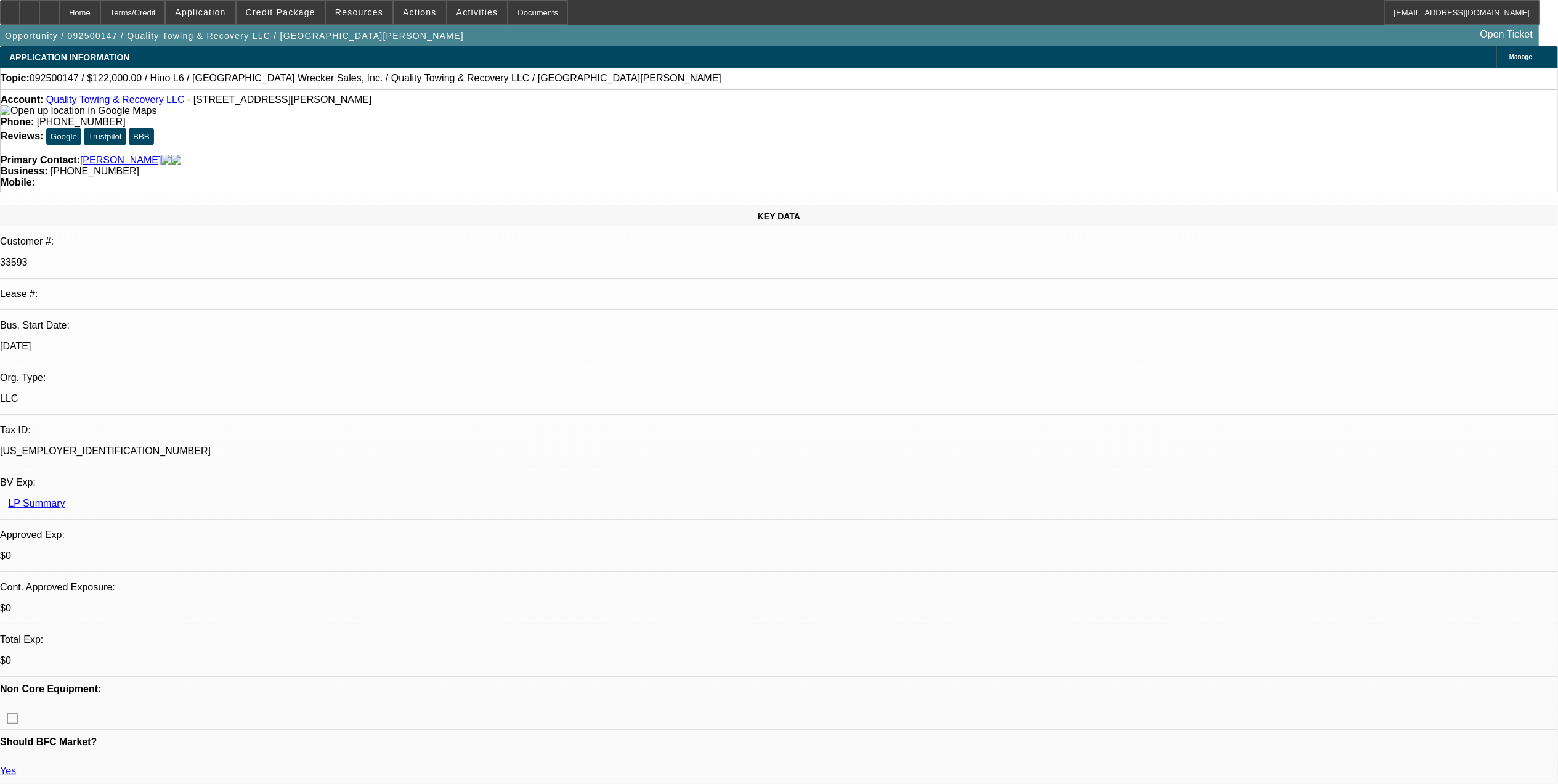
select select "6"
select select "1"
select select "6"
select select "1"
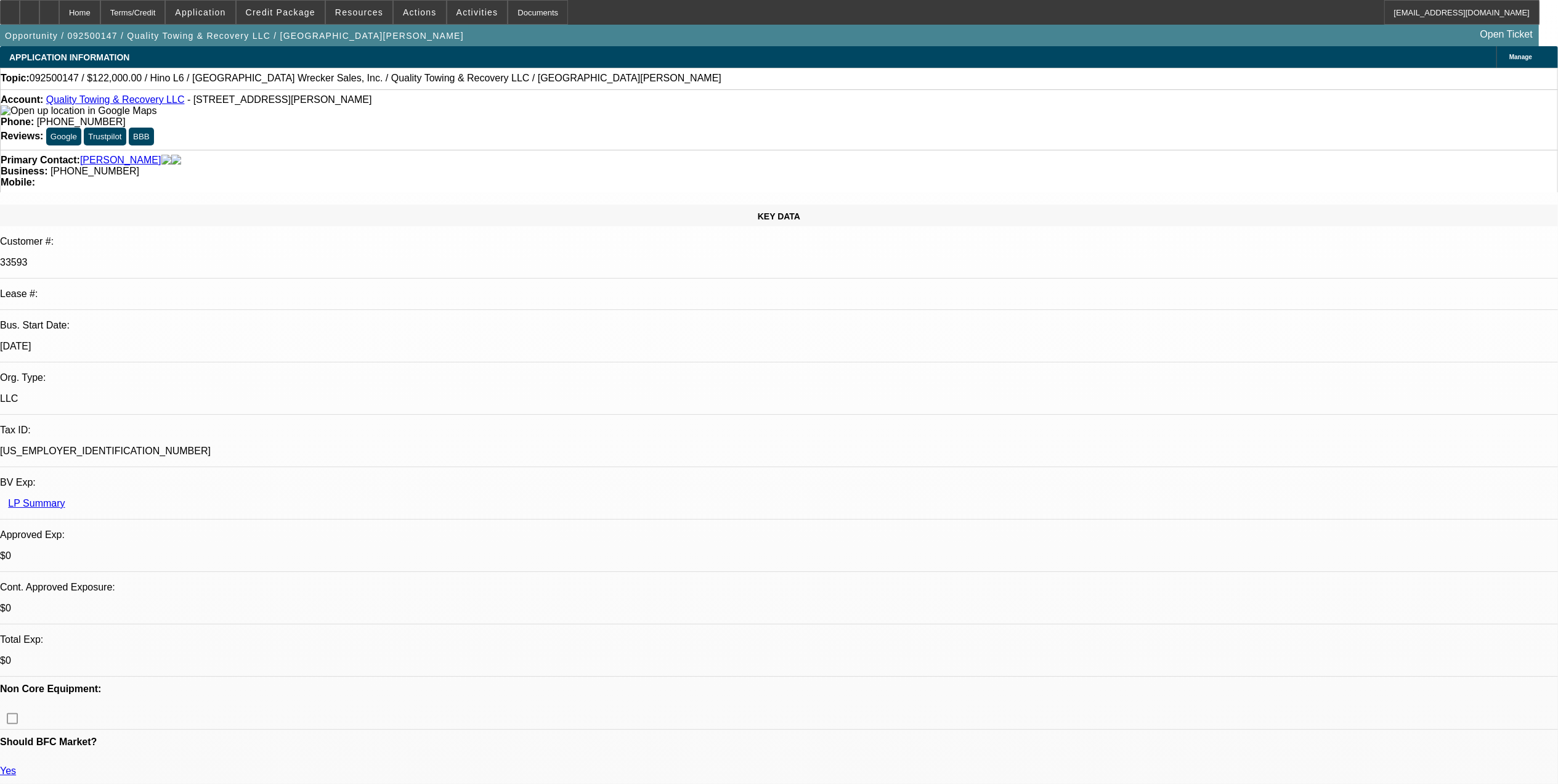
select select "1"
select select "6"
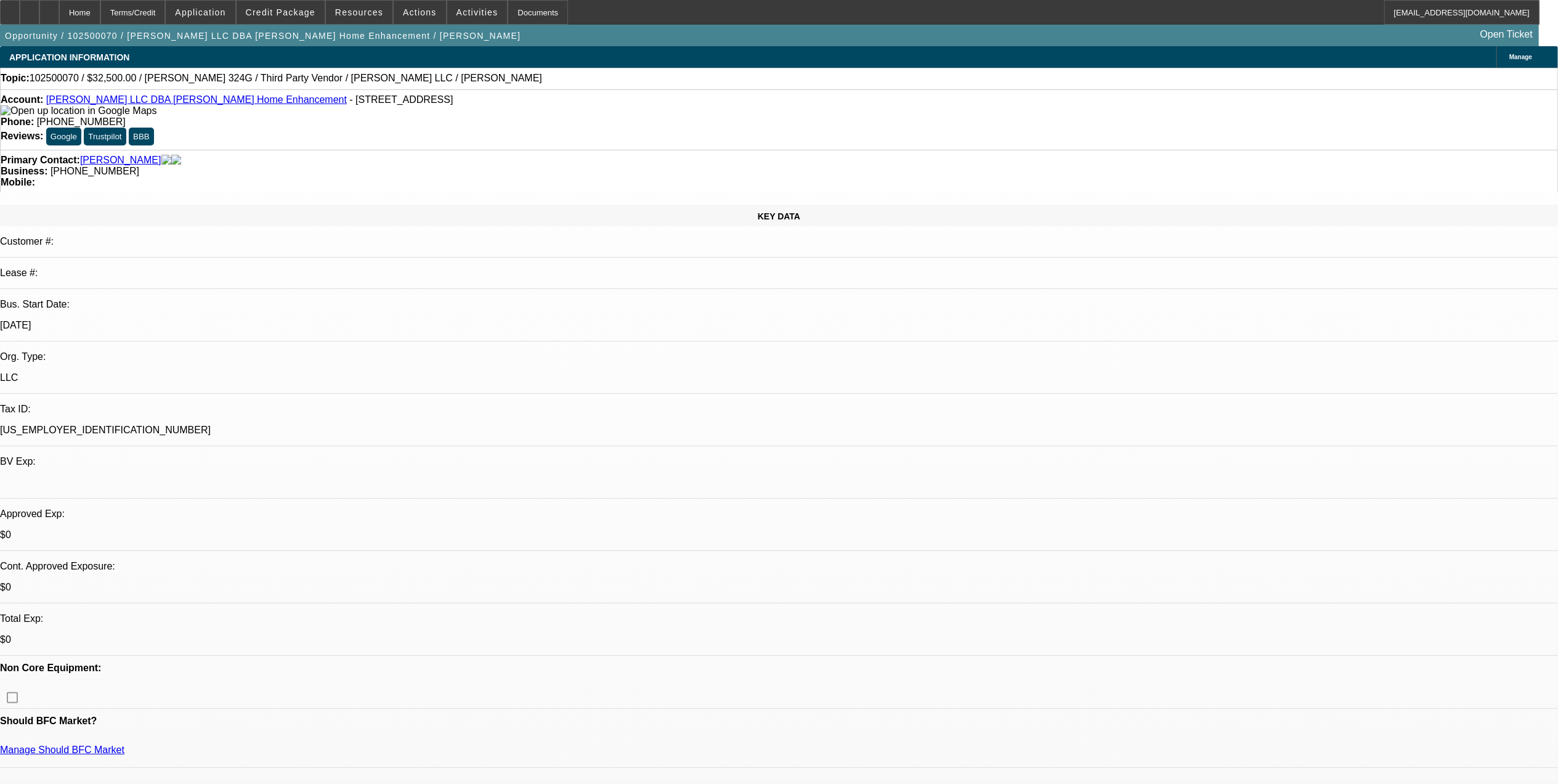
select select "0"
select select "6"
select select "0"
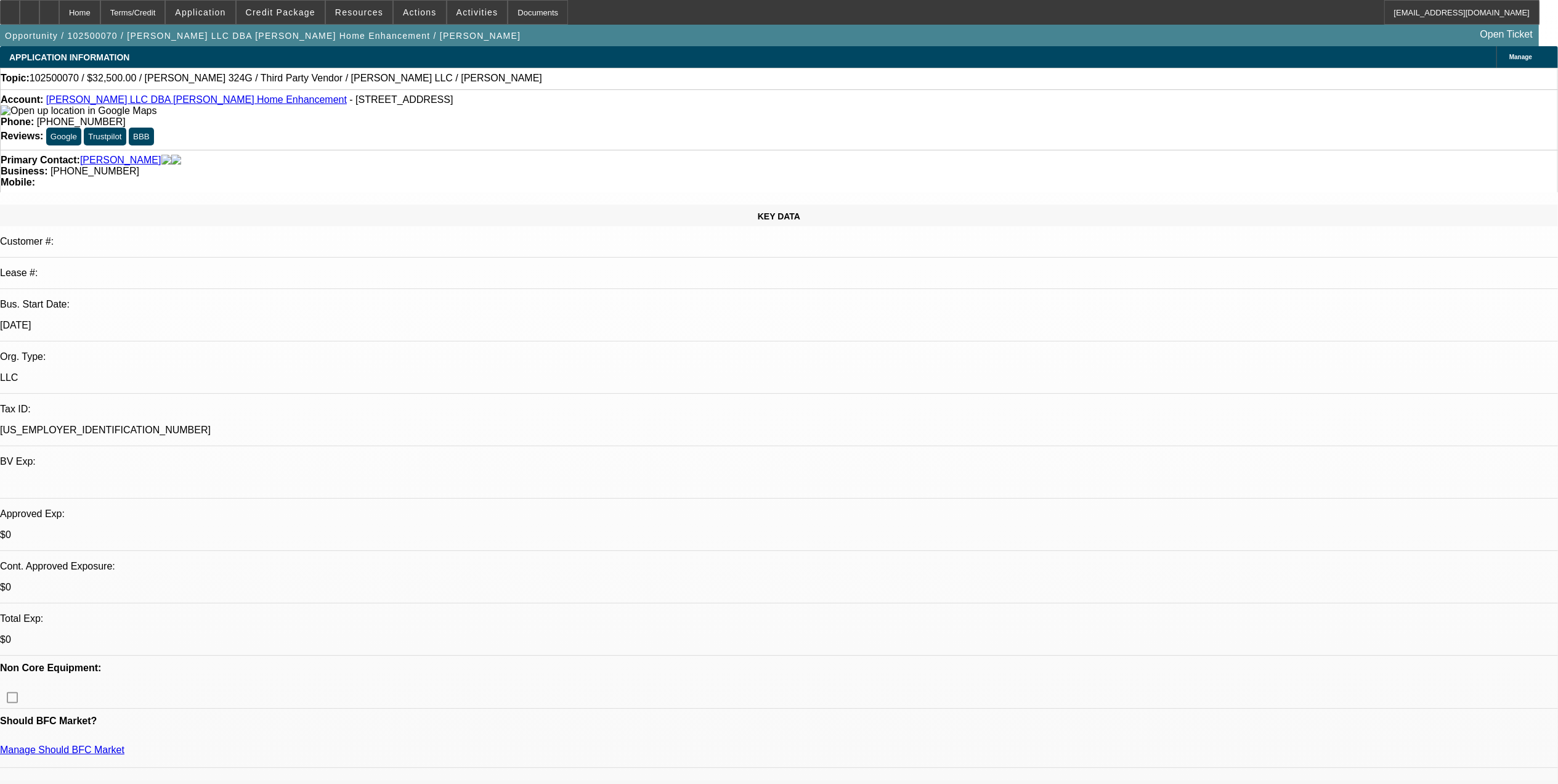
select select "0"
select select "6"
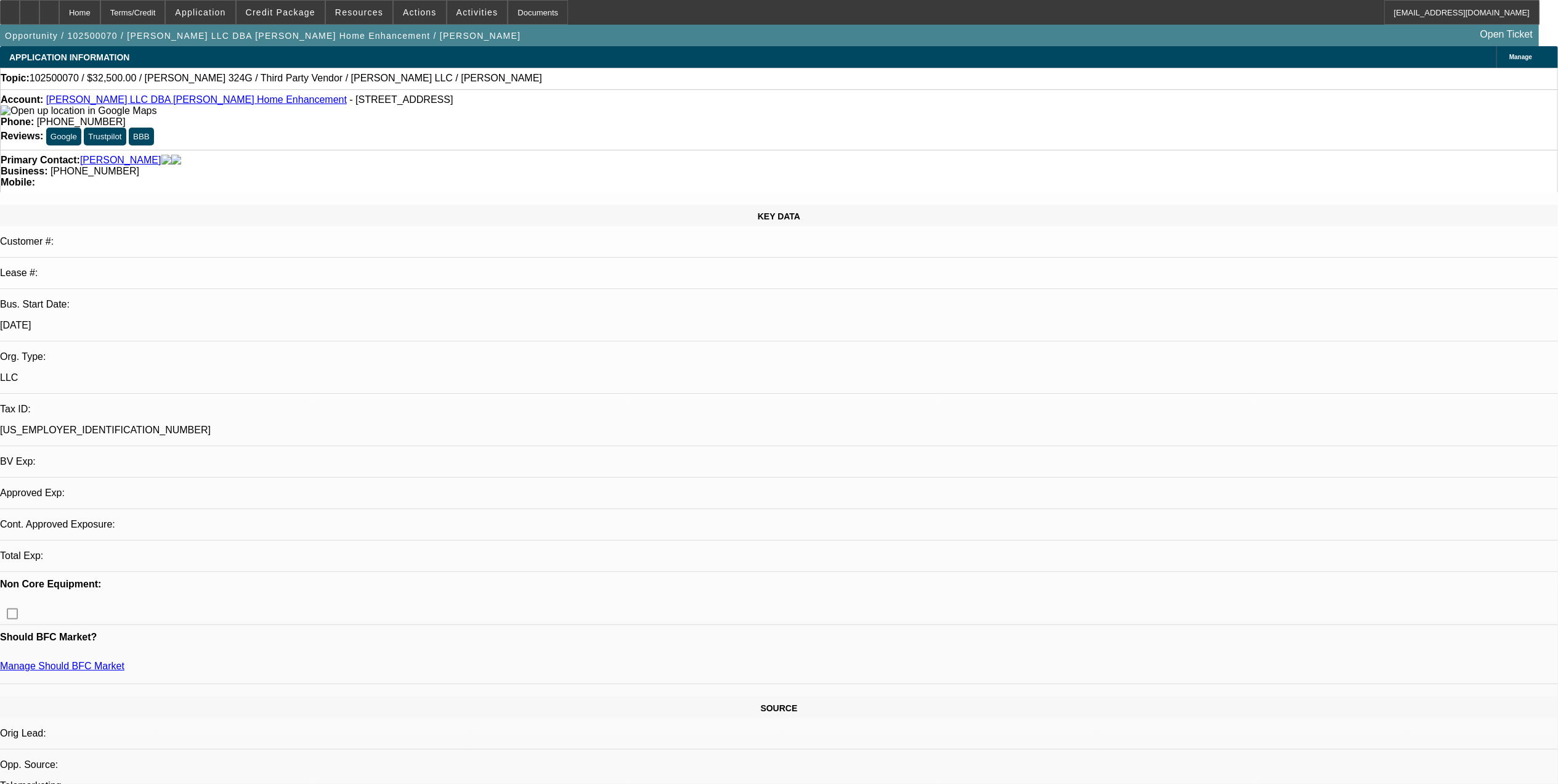
select select "0"
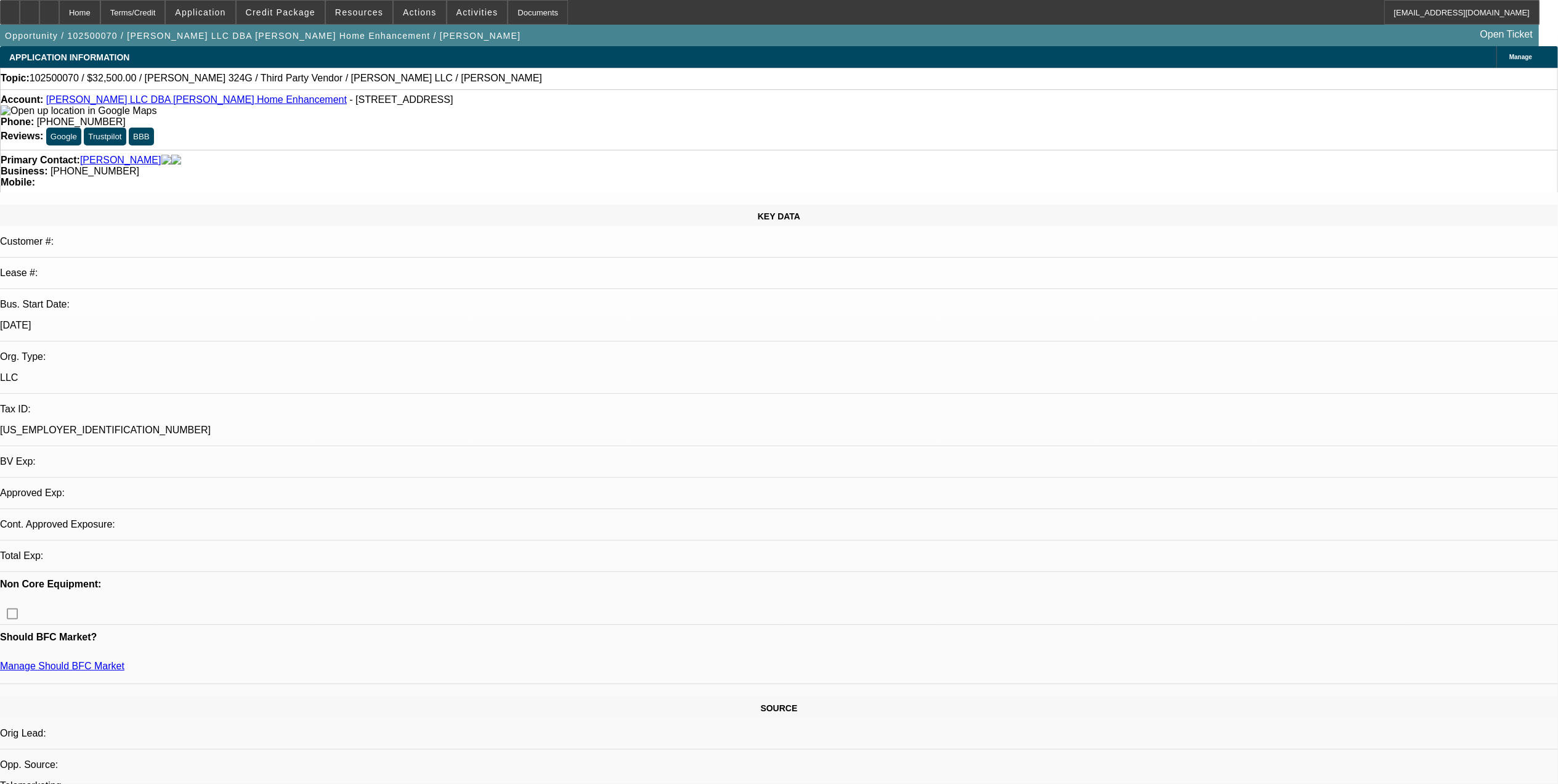
select select "0"
select select "1"
select select "6"
select select "1"
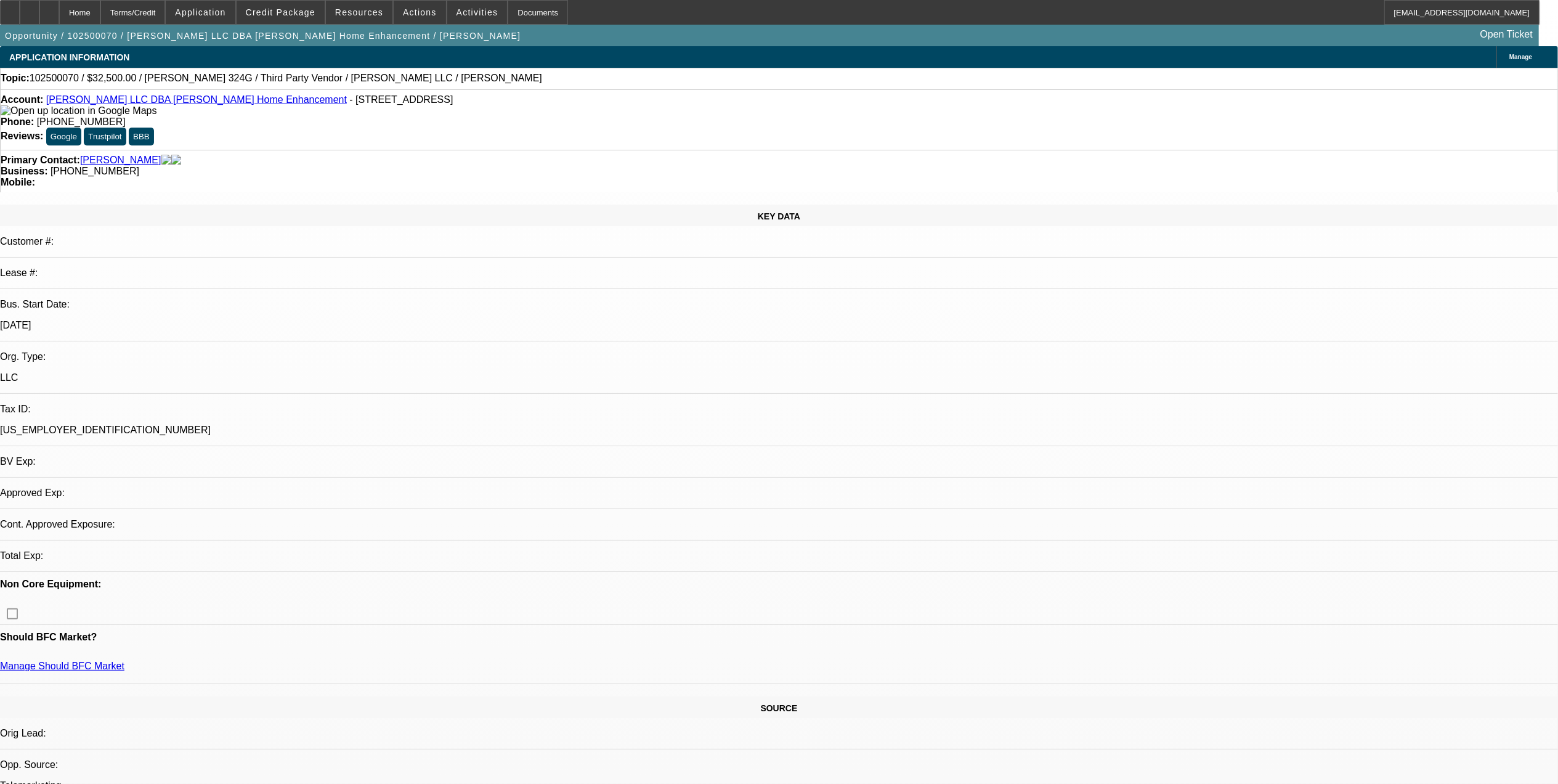
select select "1"
select select "6"
